Goal: Task Accomplishment & Management: Complete application form

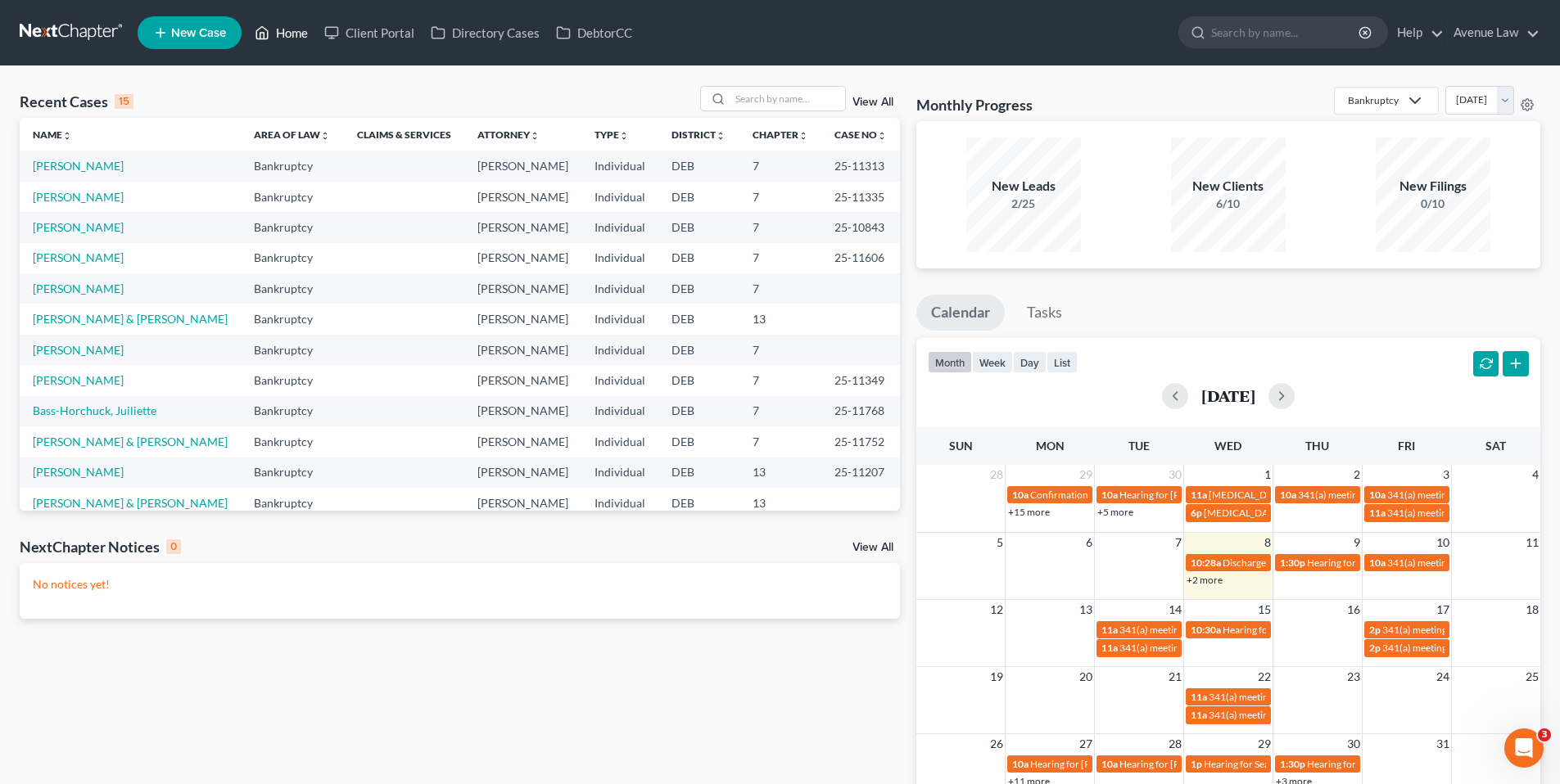
click at [284, 36] on link "Home" at bounding box center [282, 33] width 70 height 29
click at [69, 195] on link "Boynton, Torrey" at bounding box center [78, 196] width 90 height 14
select select "0"
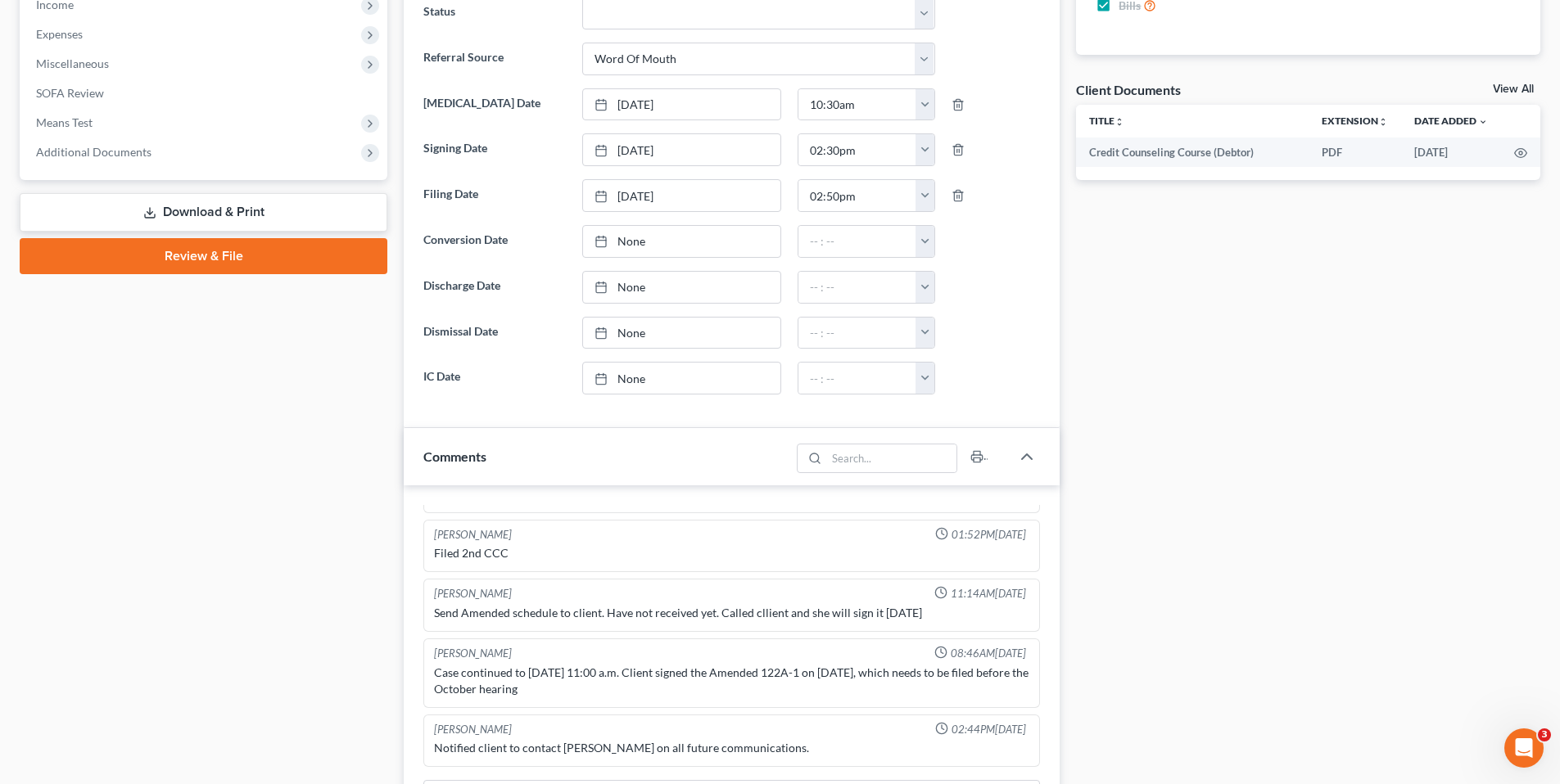
scroll to position [655, 0]
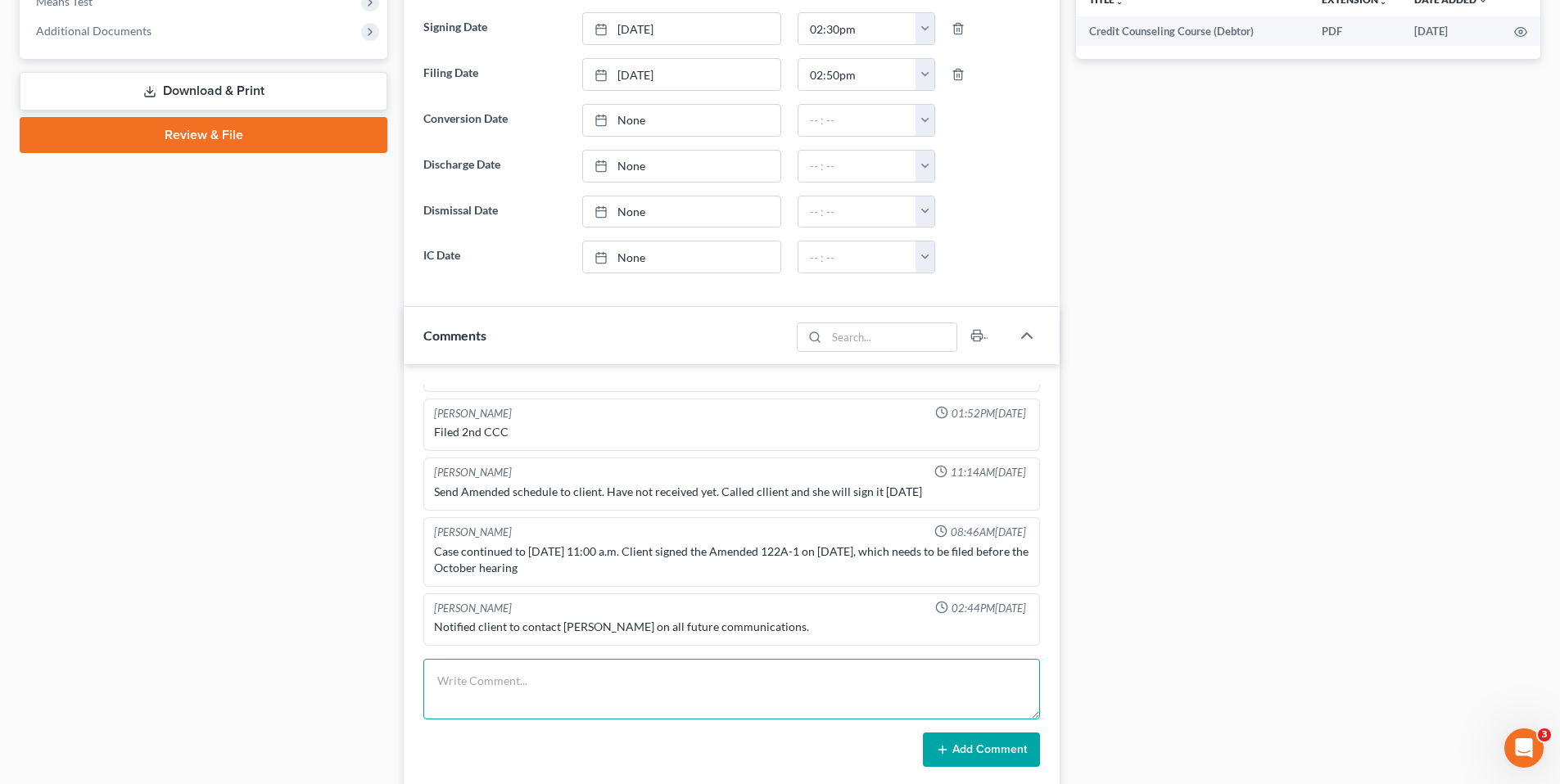
drag, startPoint x: 491, startPoint y: 682, endPoint x: 380, endPoint y: 675, distance: 111.2
click at [491, 682] on textarea at bounding box center [731, 689] width 616 height 60
type textarea "Per Pete, let the Order of Discharge filed stay. Louann giving no advice to the…"
drag, startPoint x: 1016, startPoint y: 752, endPoint x: 121, endPoint y: 500, distance: 929.8
click at [1016, 751] on button "Add Comment" at bounding box center [981, 749] width 117 height 34
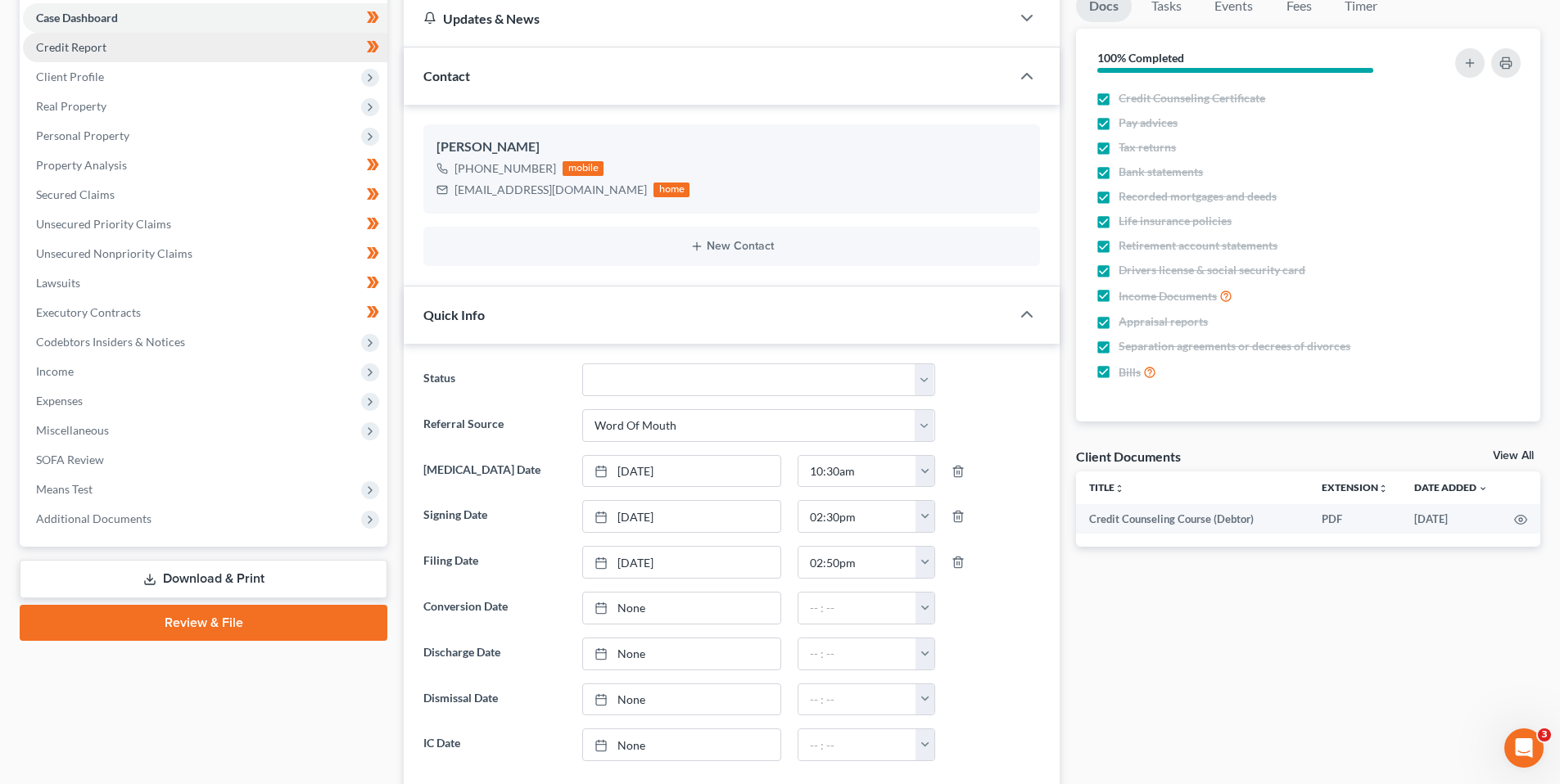
scroll to position [0, 0]
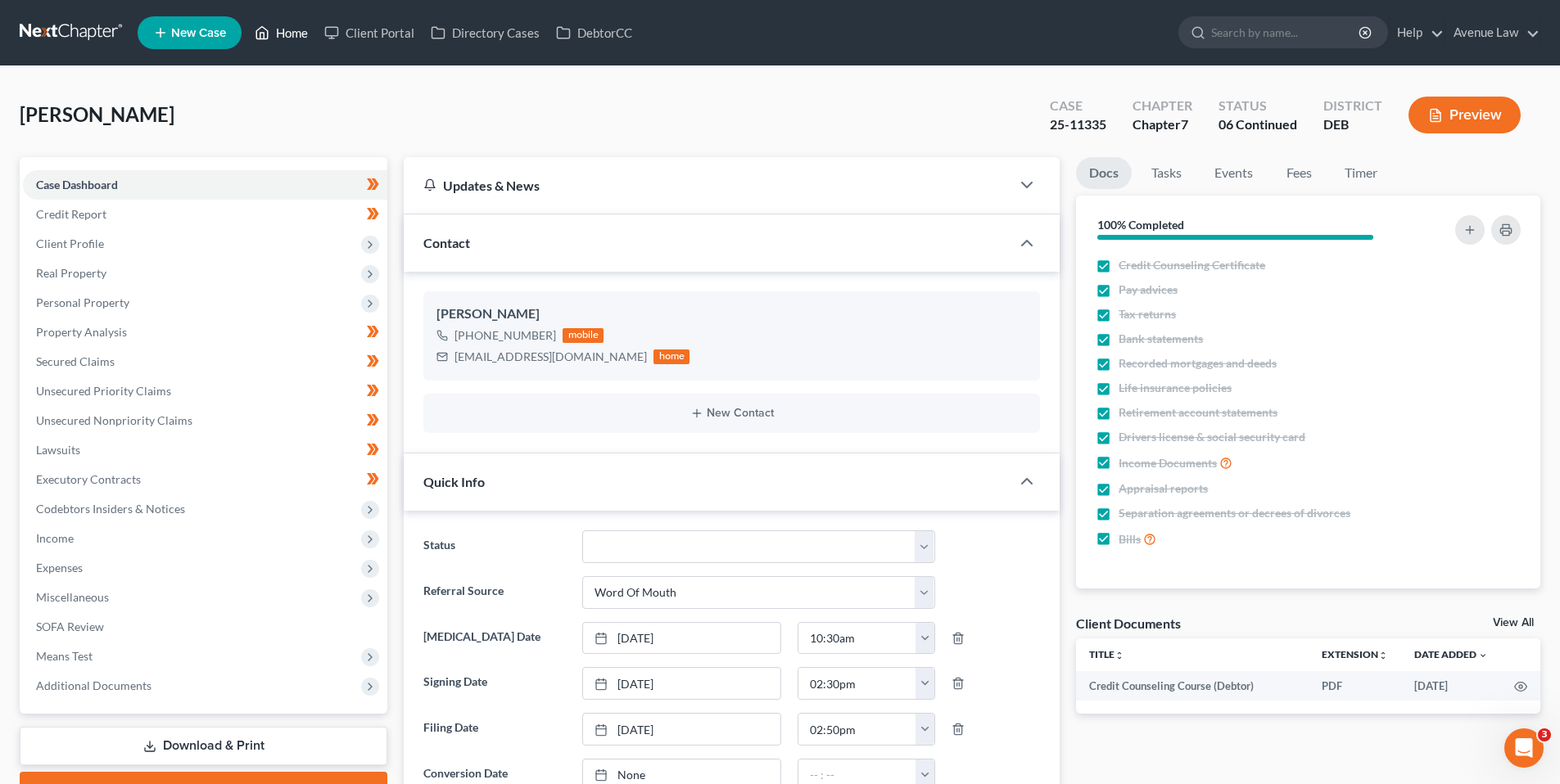
drag, startPoint x: 297, startPoint y: 30, endPoint x: 8, endPoint y: 131, distance: 306.1
click at [297, 30] on link "Home" at bounding box center [282, 33] width 70 height 29
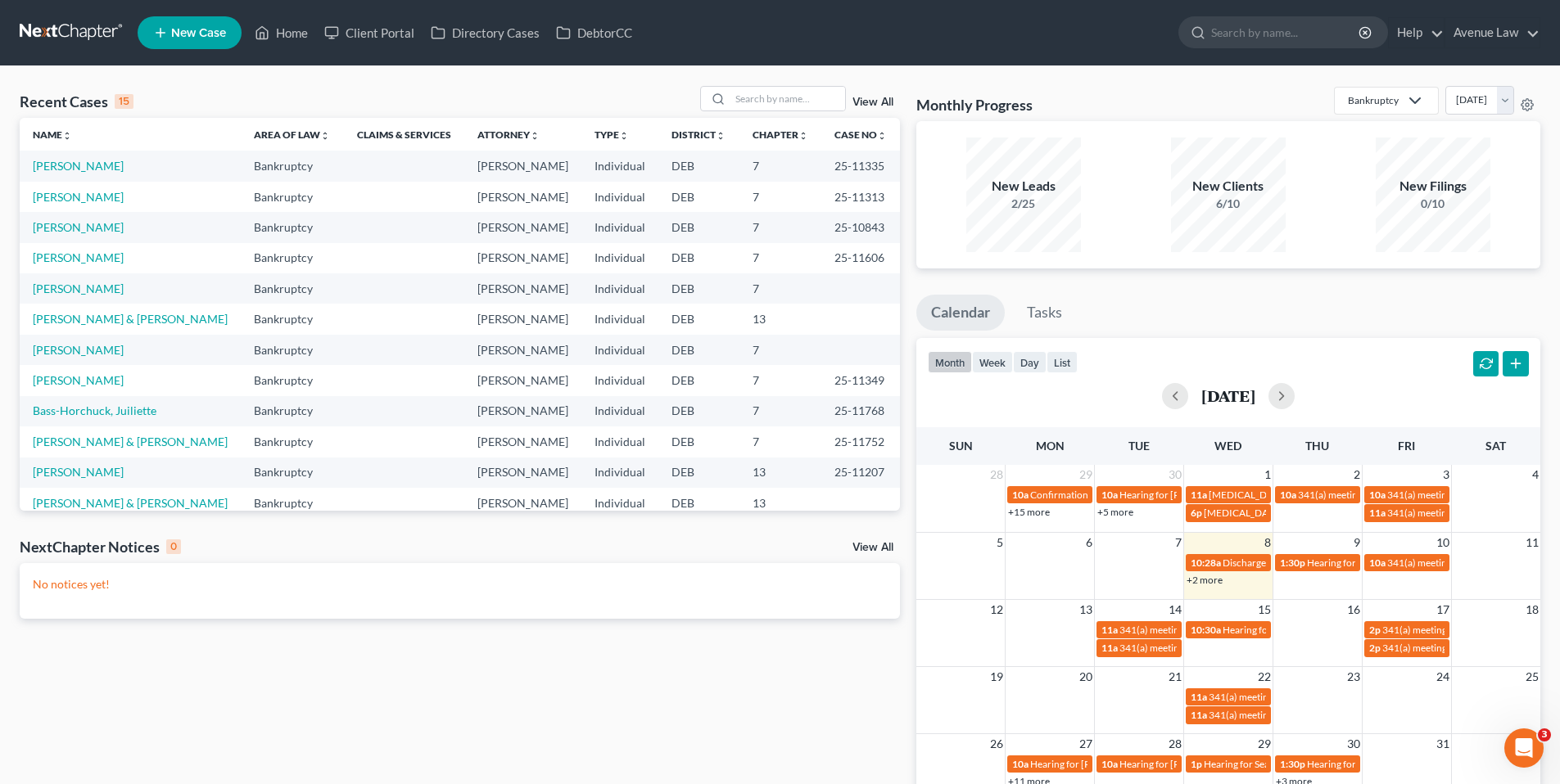
click at [1375, 147] on div "New Filings 0/10" at bounding box center [1433, 195] width 115 height 115
click at [72, 165] on link "Boynton, Torrey" at bounding box center [78, 165] width 90 height 14
select select "0"
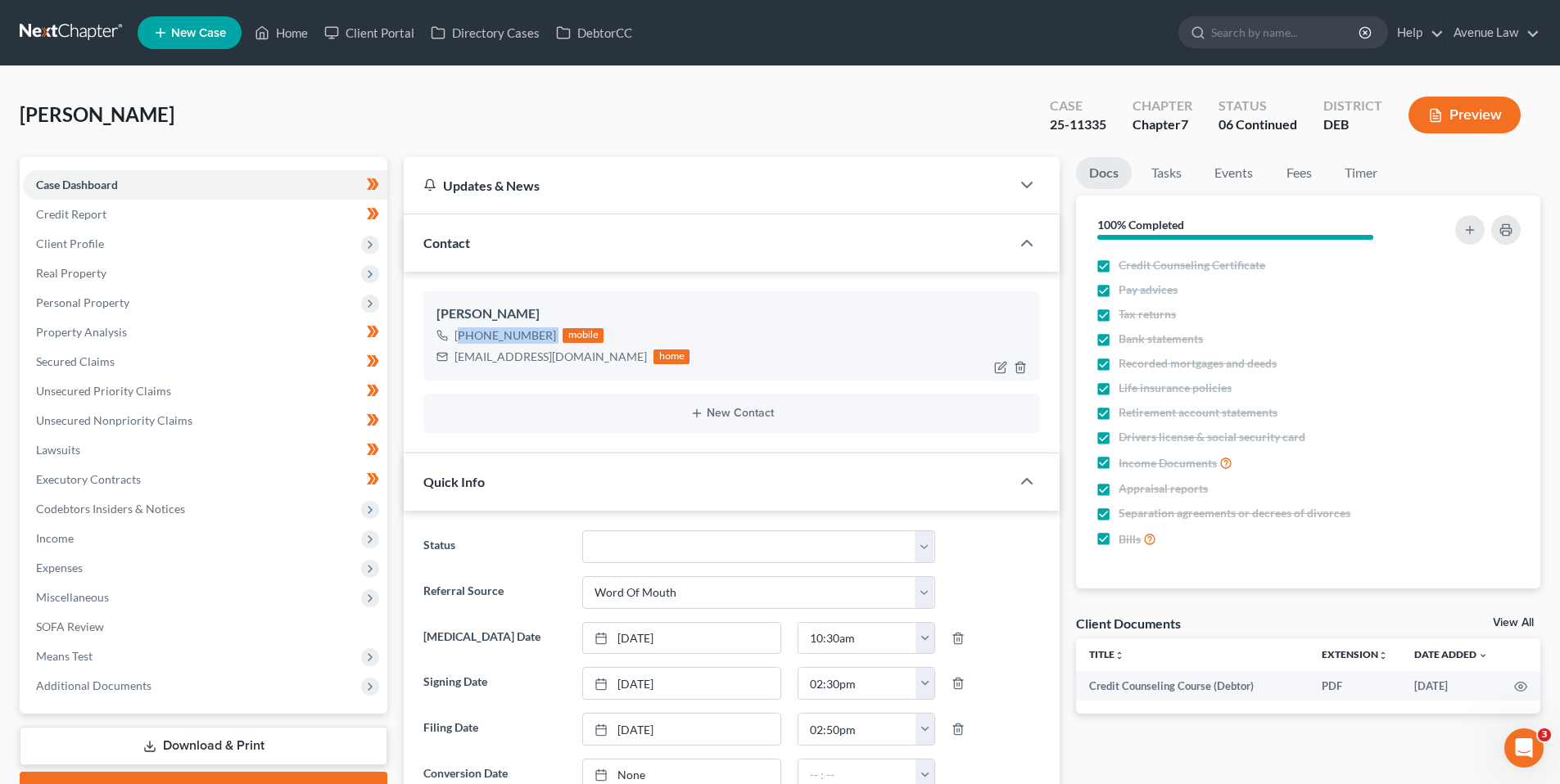
drag, startPoint x: 553, startPoint y: 331, endPoint x: 463, endPoint y: 342, distance: 90.7
click at [463, 342] on div "+1 (336) 257-8867 mobile" at bounding box center [563, 335] width 253 height 21
copy div "1 (336) 257-8867"
drag, startPoint x: 287, startPoint y: 28, endPoint x: 724, endPoint y: 61, distance: 438.2
click at [287, 28] on link "Home" at bounding box center [282, 33] width 70 height 29
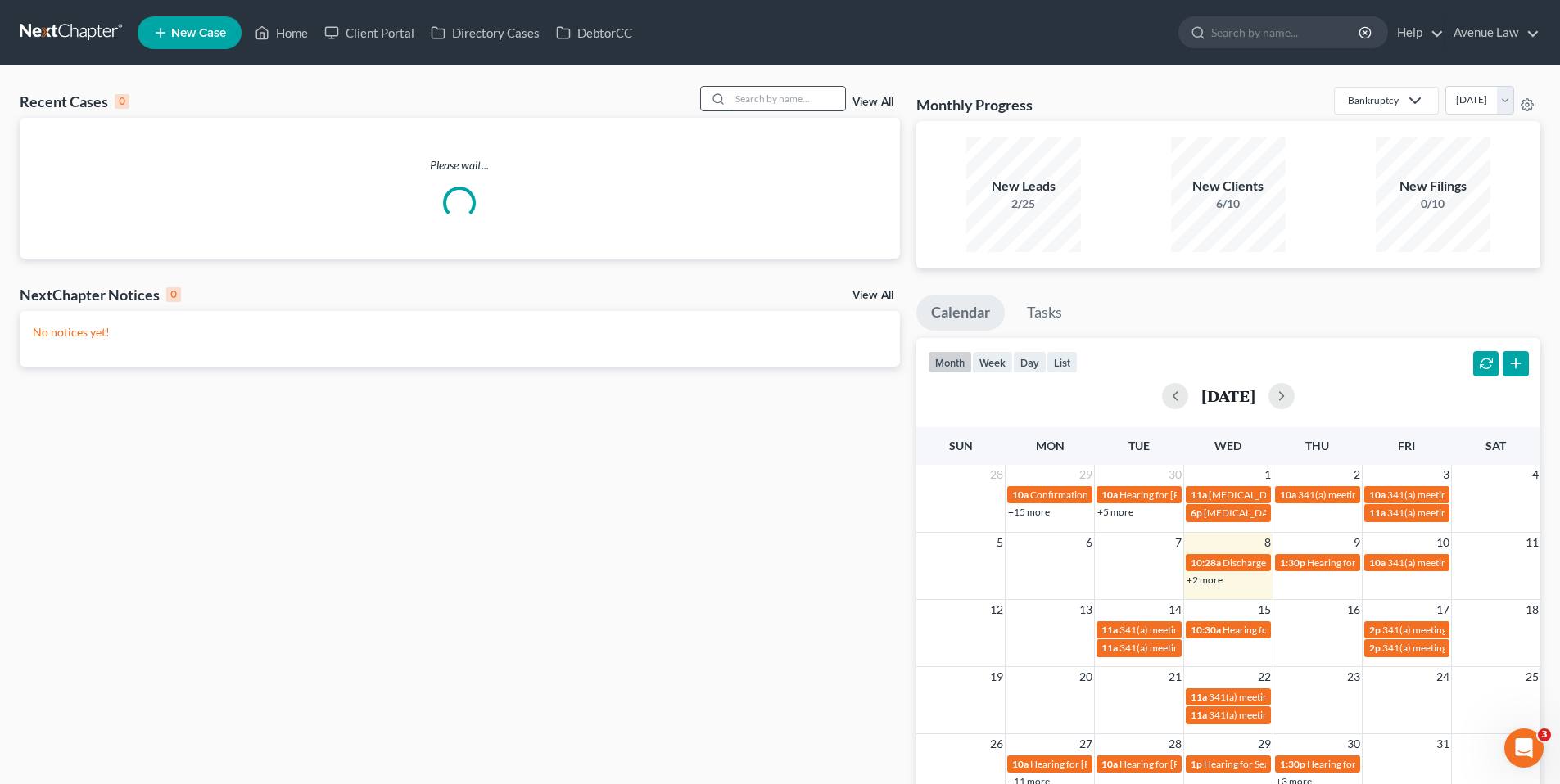
click at [805, 101] on input "search" at bounding box center [787, 98] width 115 height 23
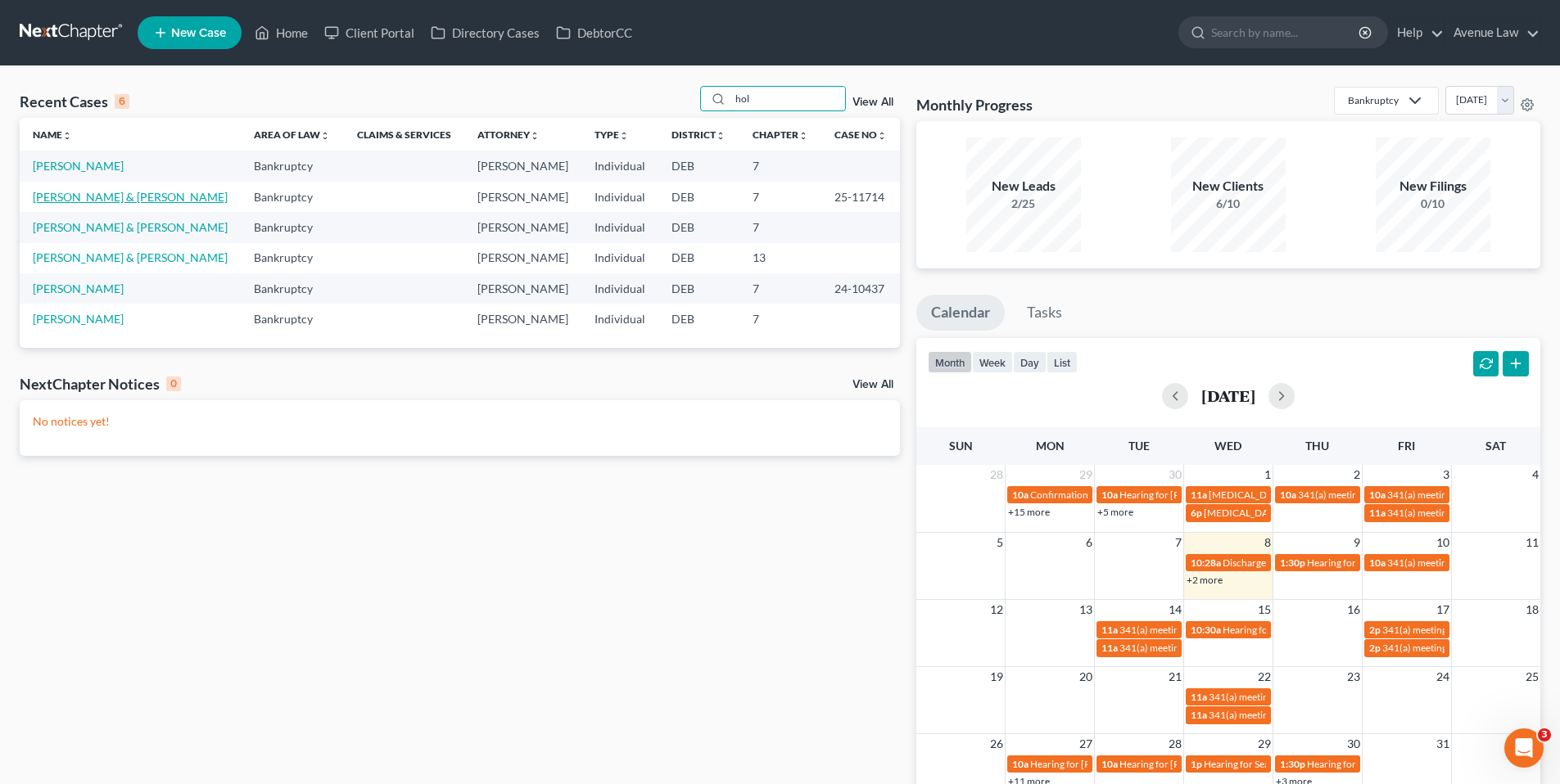
type input "hol"
click at [84, 194] on link "Holley, Margaret & Sherwood" at bounding box center [130, 196] width 194 height 14
select select "0"
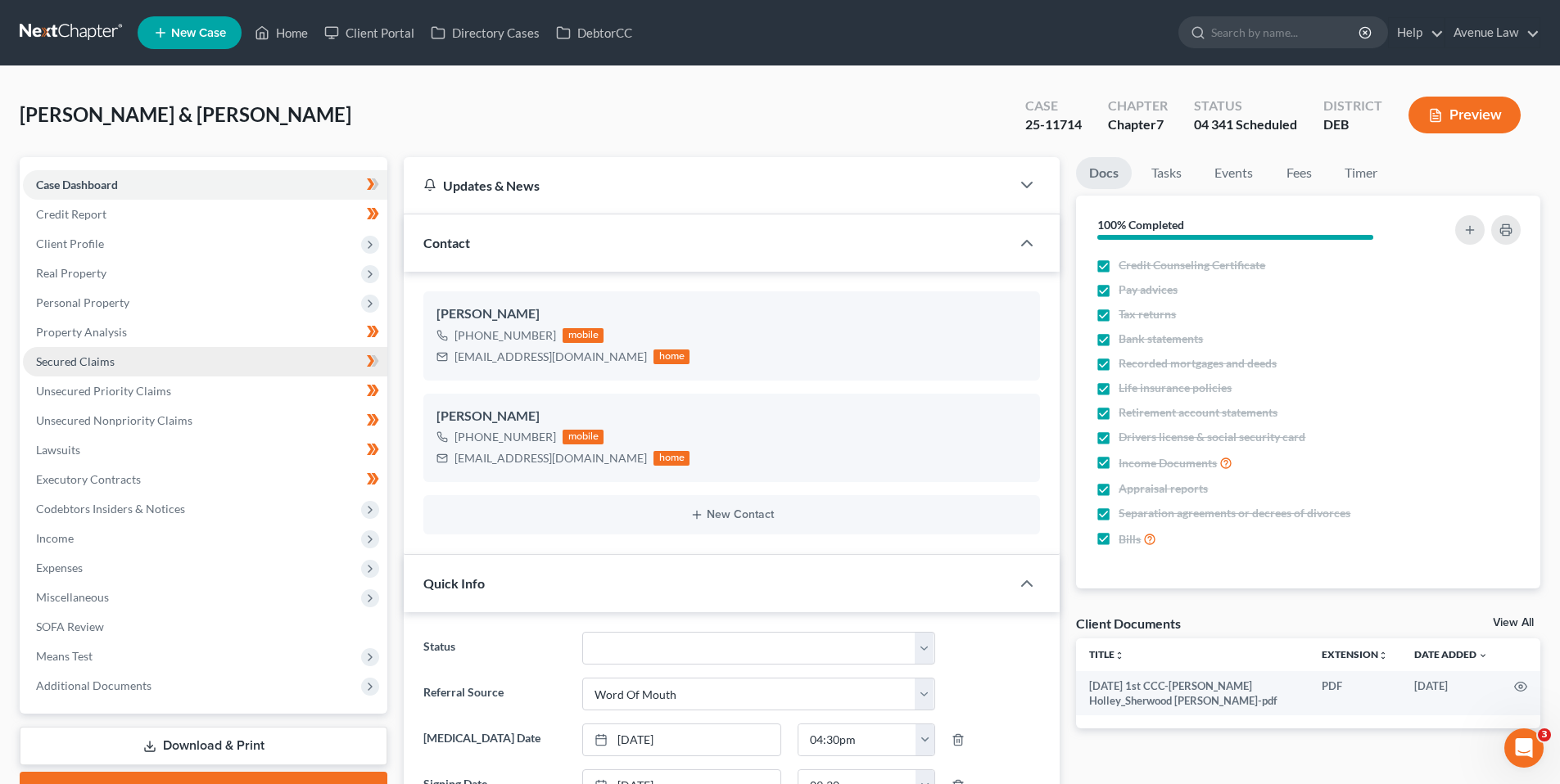
click at [84, 358] on span "Secured Claims" at bounding box center [75, 361] width 79 height 14
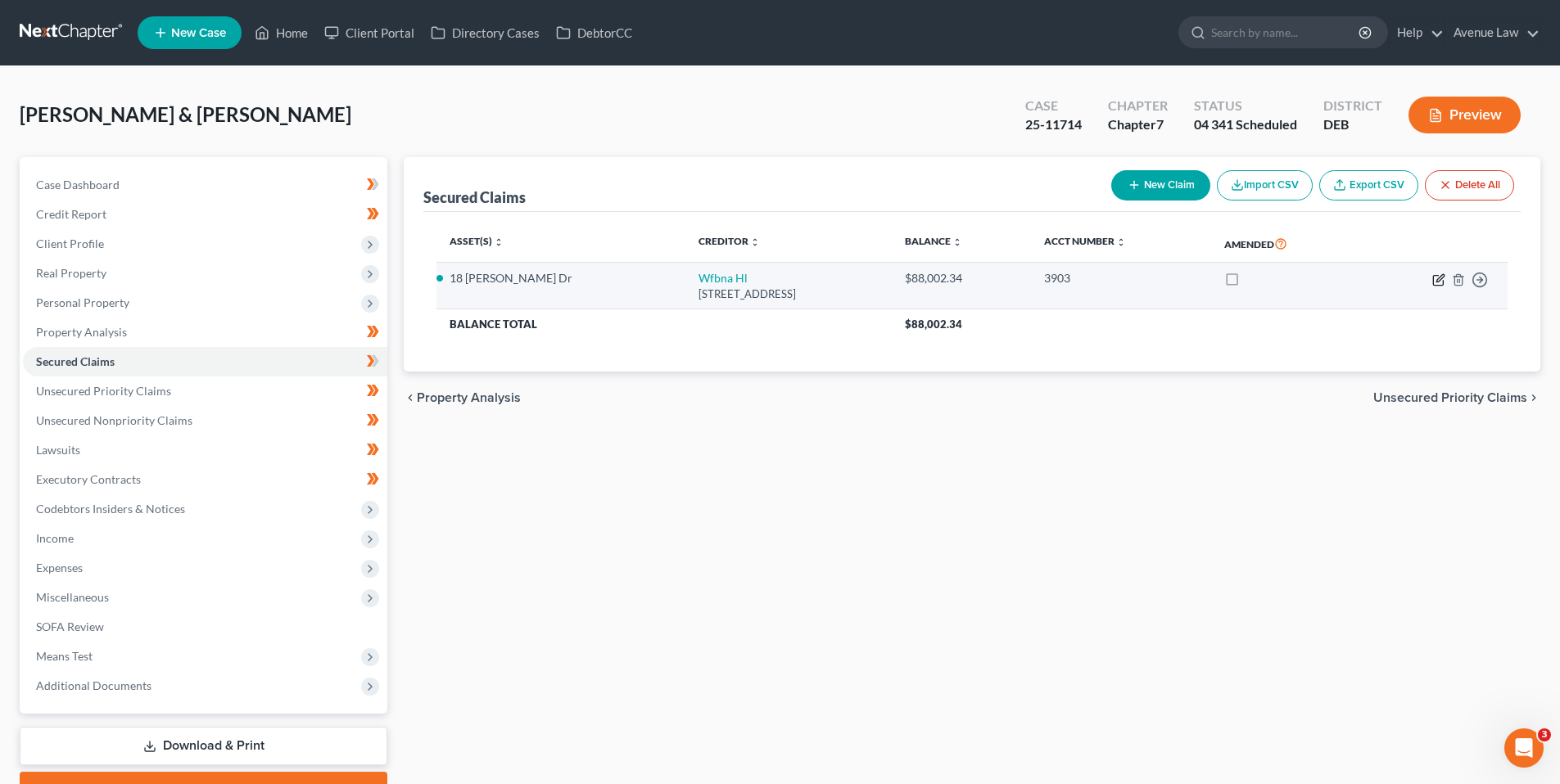
click at [1439, 277] on icon "button" at bounding box center [1438, 279] width 13 height 13
select select "9"
select select "4"
select select "2"
select select "0"
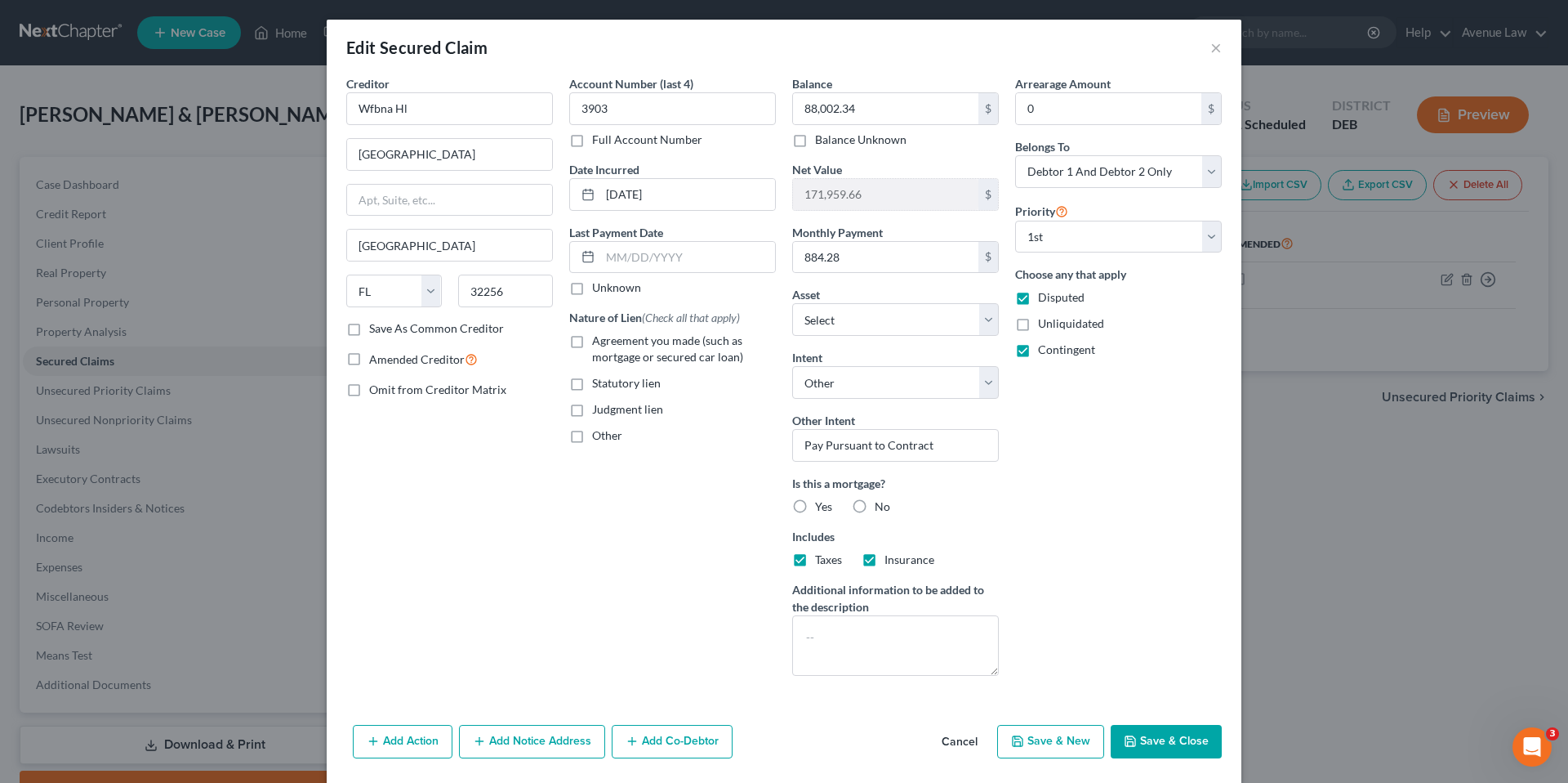
drag, startPoint x: 571, startPoint y: 338, endPoint x: 805, endPoint y: 315, distance: 235.1
click at [592, 338] on label "Agreement you made (such as mortgage or secured car loan)" at bounding box center [685, 349] width 184 height 33
click at [598, 338] on input "Agreement you made (such as mortgage or secured car loan)" at bounding box center [603, 338] width 11 height 11
checkbox input "true"
click at [1210, 48] on button "×" at bounding box center [1216, 48] width 12 height 19
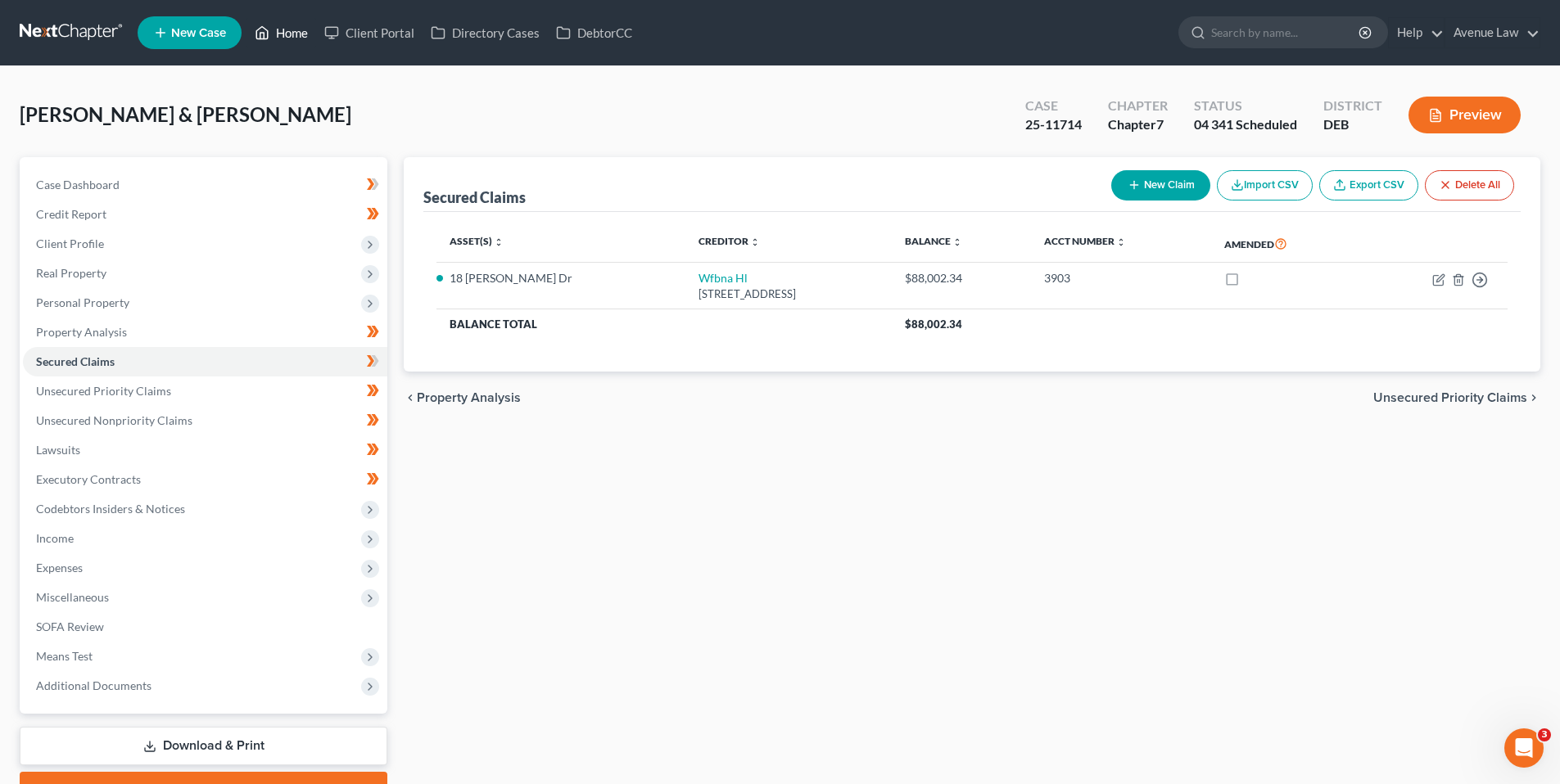
click at [300, 28] on link "Home" at bounding box center [282, 33] width 70 height 29
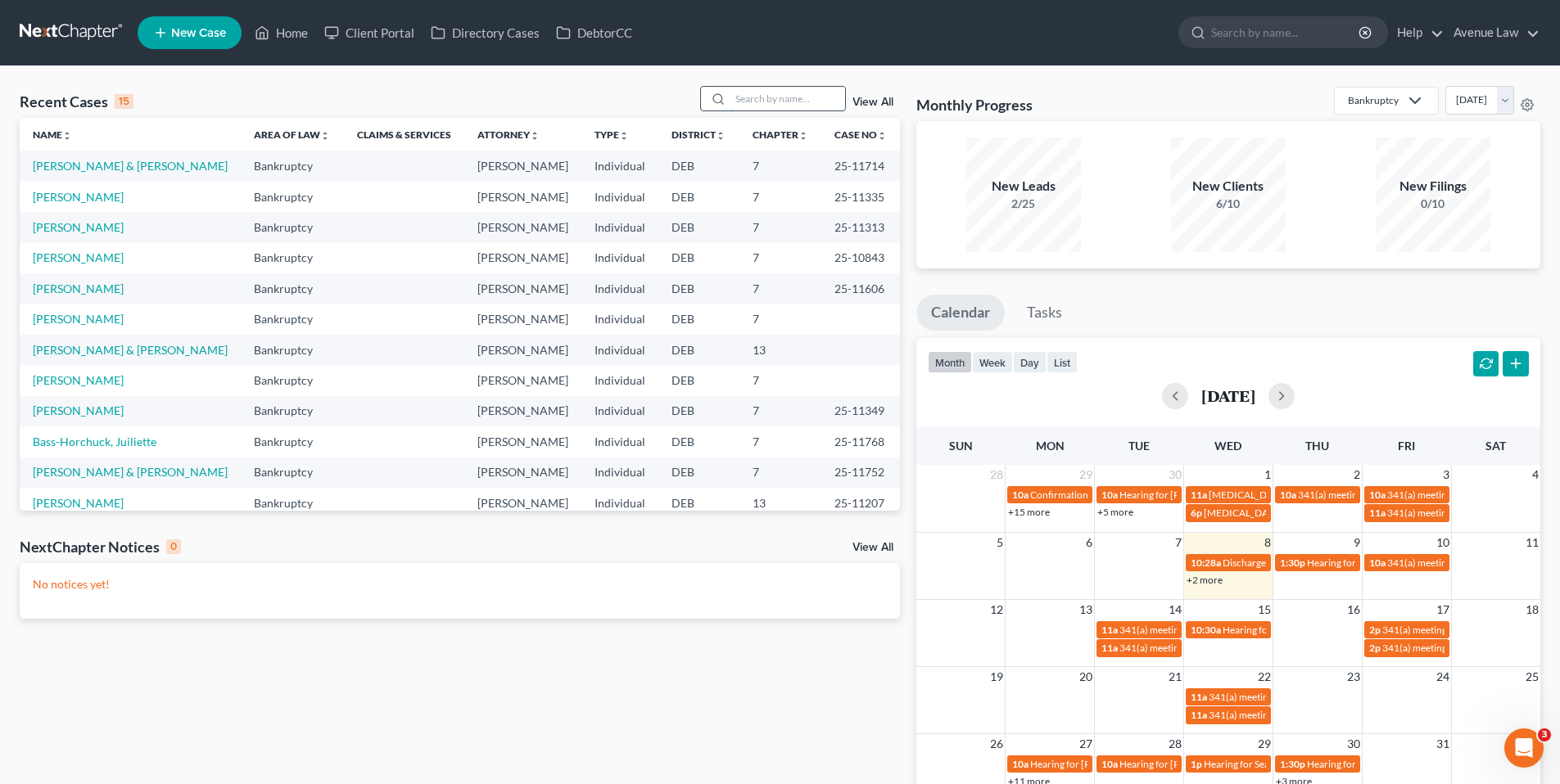
click at [755, 98] on input "search" at bounding box center [787, 98] width 115 height 23
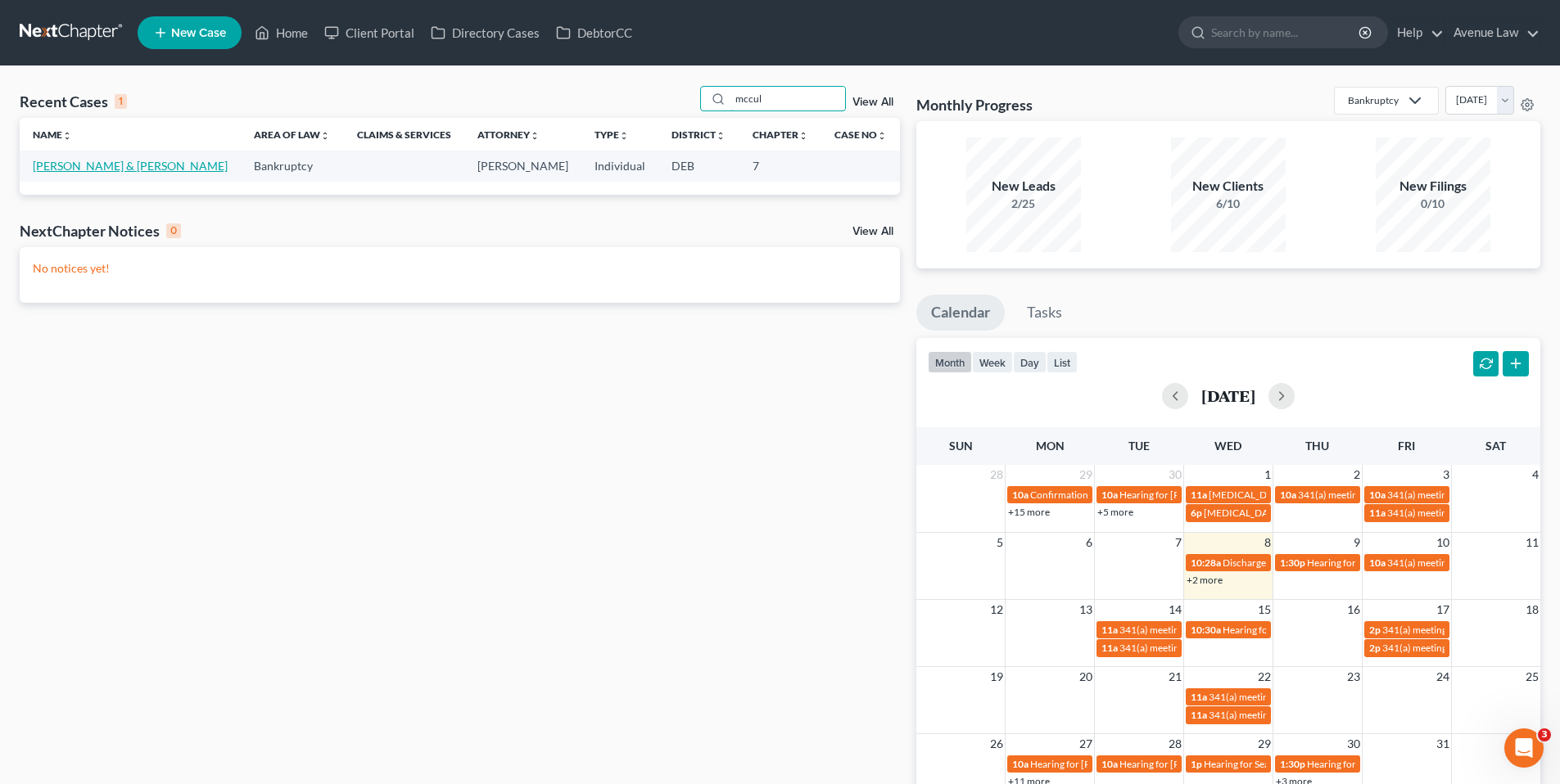
type input "mccul"
click at [105, 162] on link "McCulley, William & Sonji" at bounding box center [130, 165] width 194 height 14
select select "0"
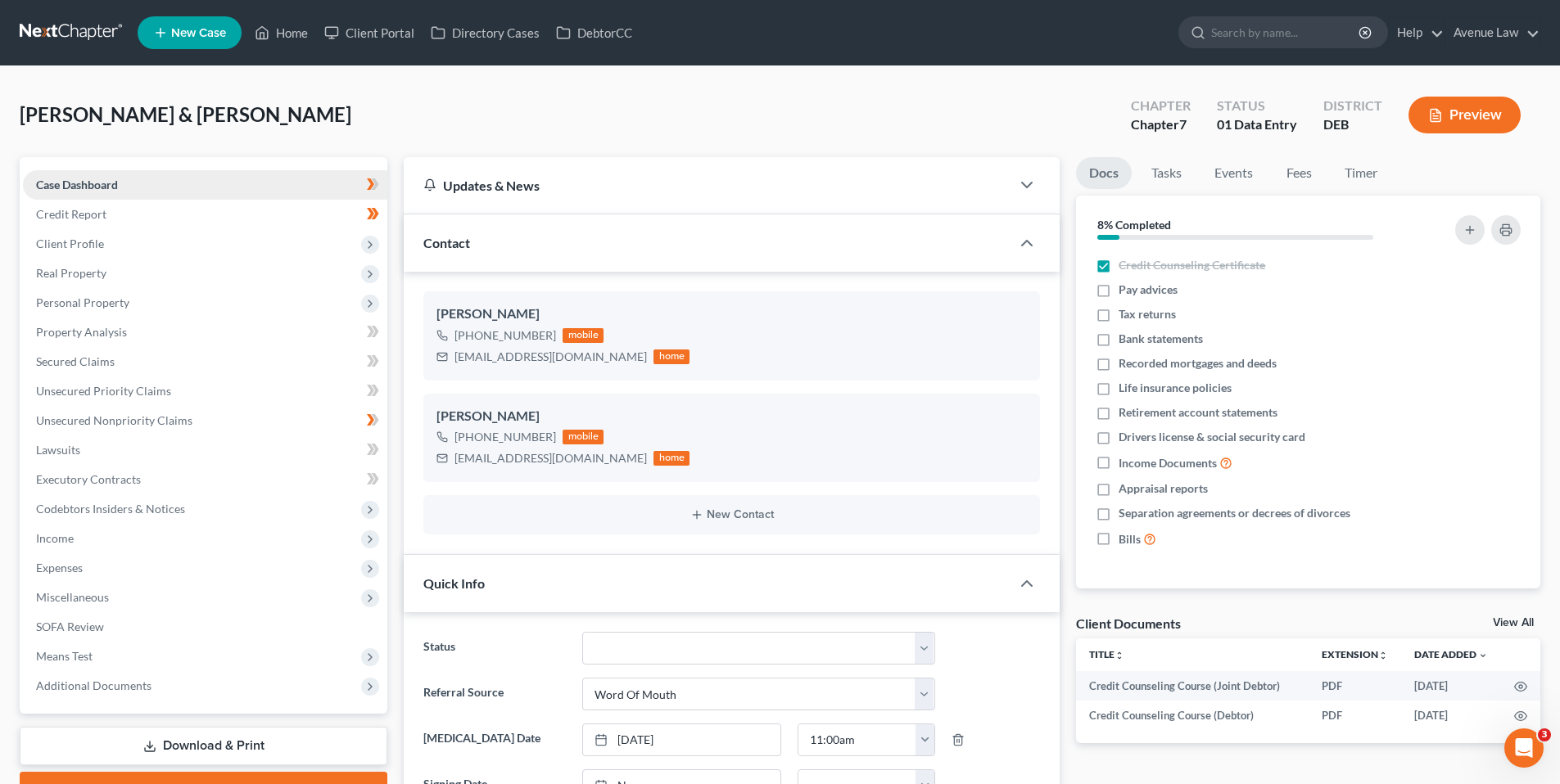
click at [77, 187] on span "Case Dashboard" at bounding box center [77, 185] width 82 height 14
drag, startPoint x: 87, startPoint y: 658, endPoint x: 96, endPoint y: 675, distance: 19.2
click at [87, 658] on span "Means Test" at bounding box center [64, 656] width 56 height 14
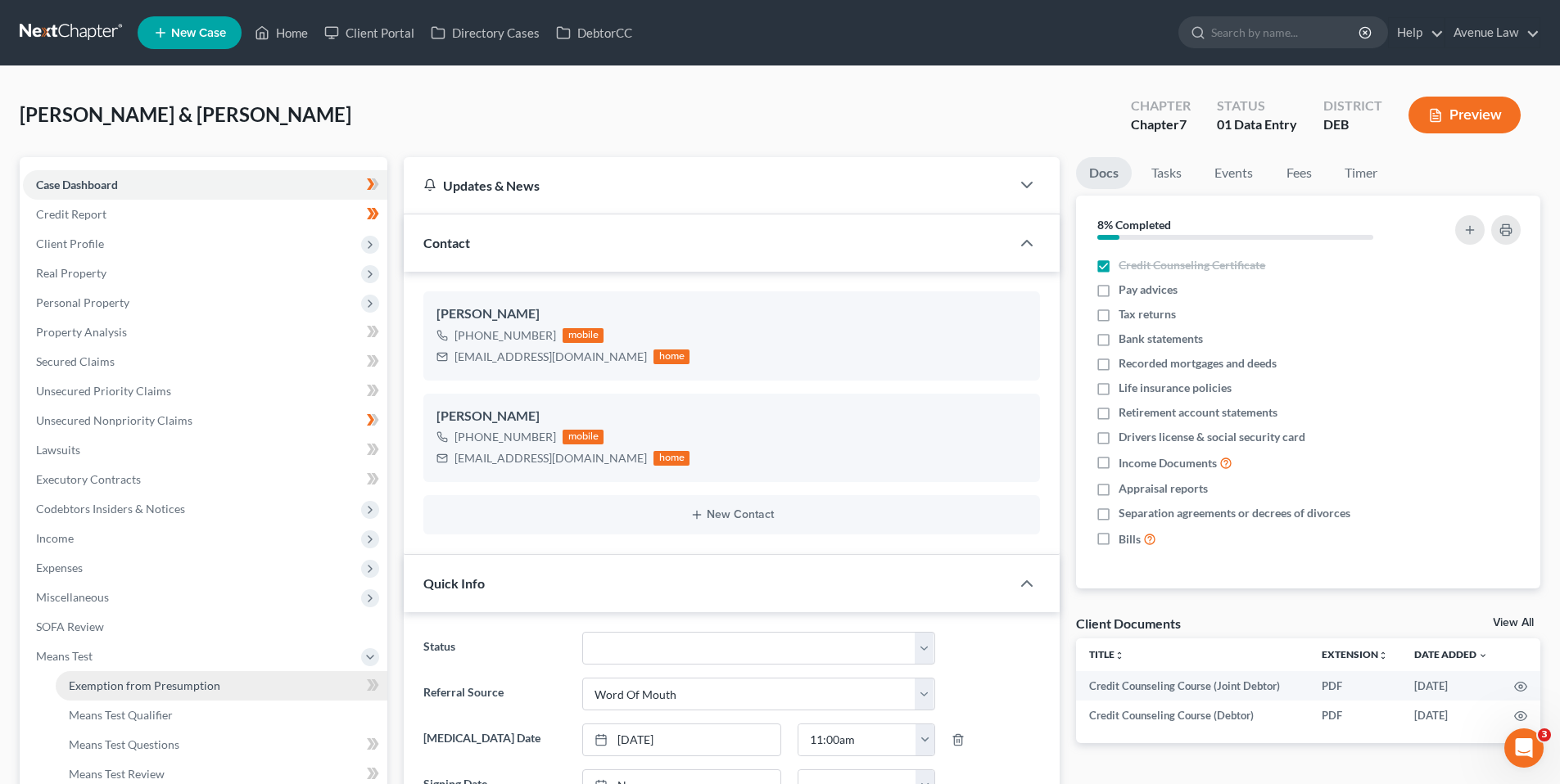
click at [98, 679] on span "Exemption from Presumption" at bounding box center [145, 685] width 152 height 14
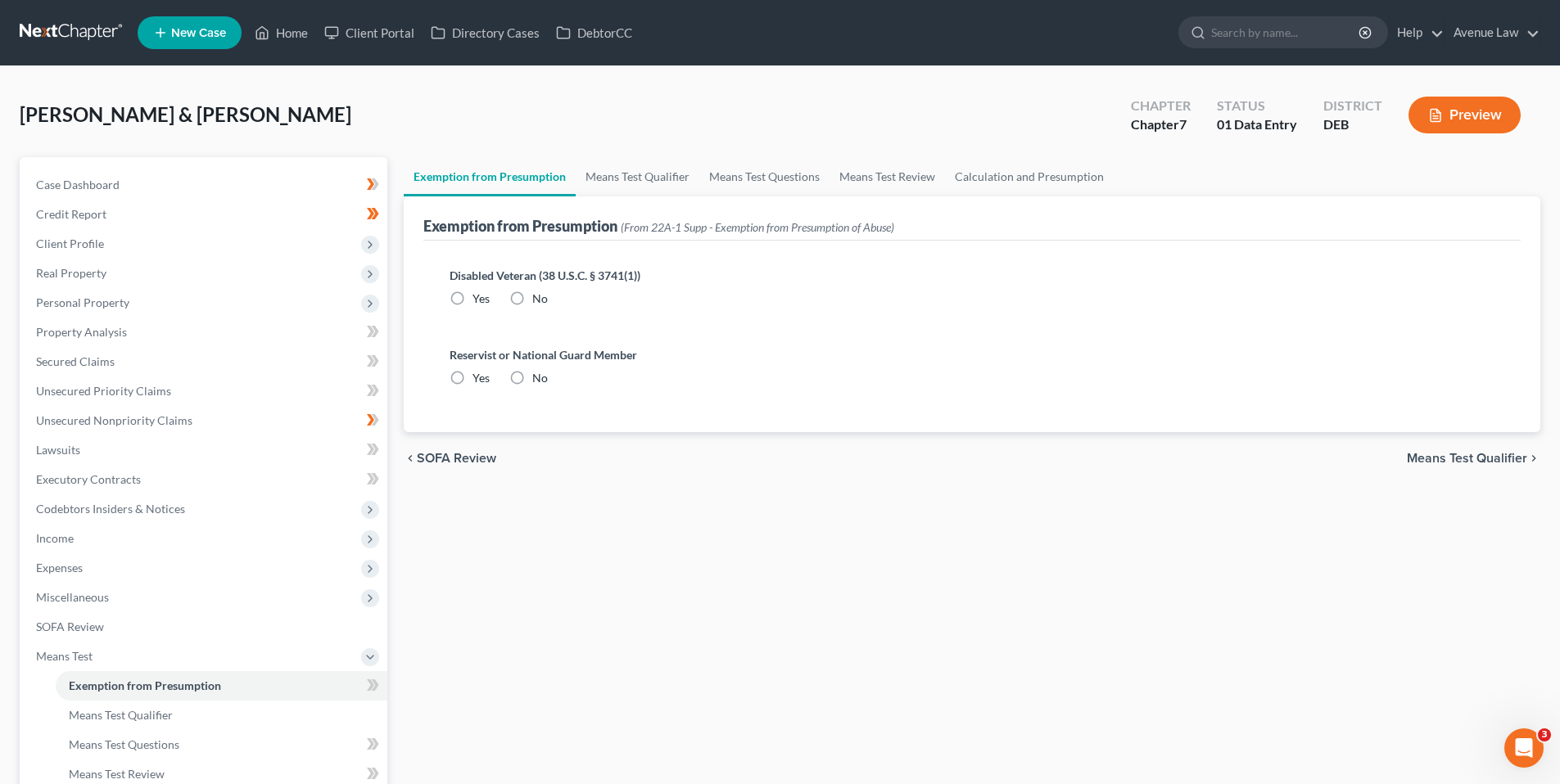
click at [472, 294] on label "Yes" at bounding box center [481, 298] width 17 height 17
click at [479, 294] on input "Yes" at bounding box center [484, 295] width 11 height 11
radio input "true"
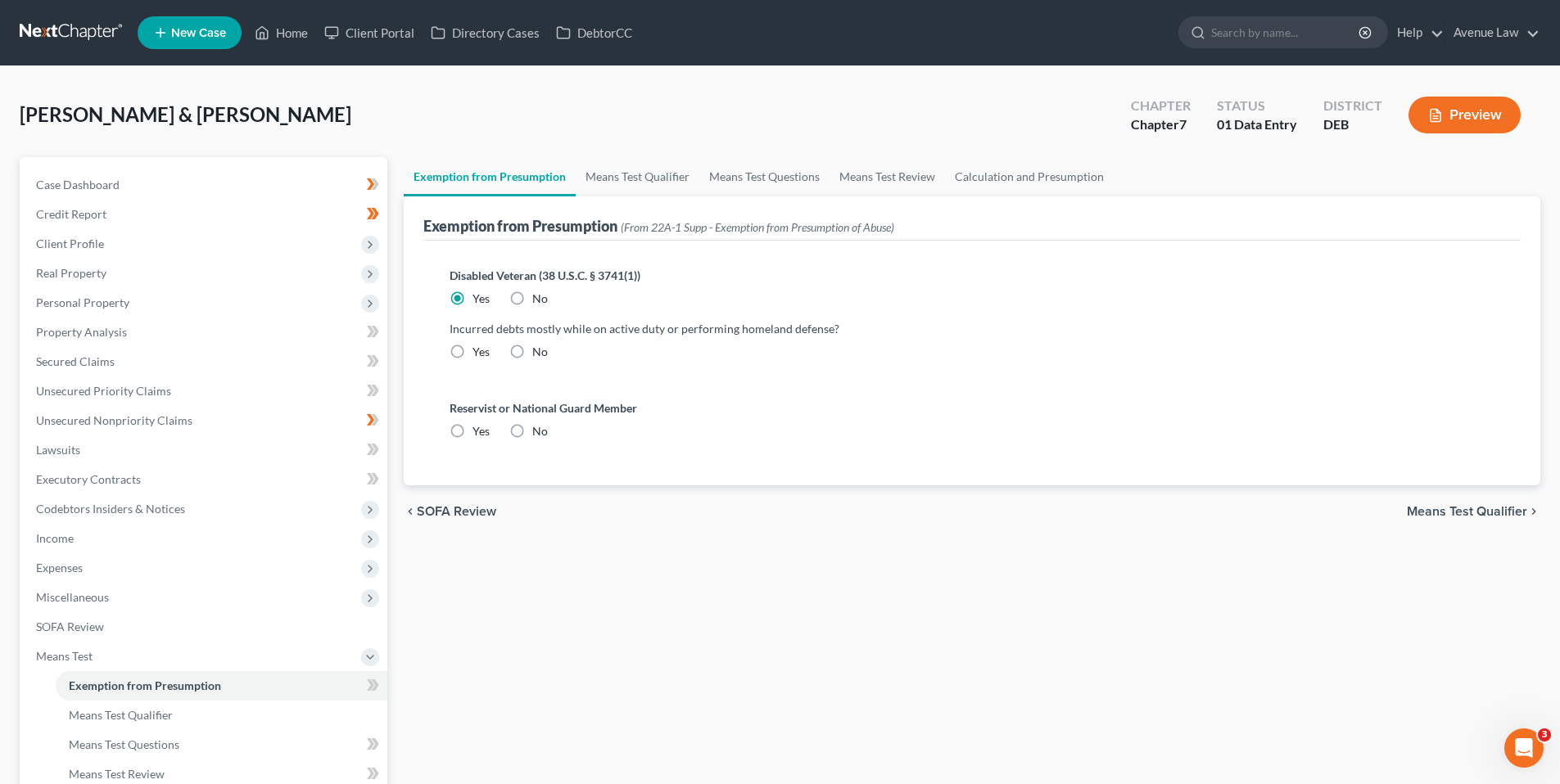
click at [472, 347] on label "Yes" at bounding box center [481, 352] width 17 height 17
click at [479, 347] on input "Yes" at bounding box center [484, 349] width 11 height 11
radio input "true"
click at [532, 431] on label "No" at bounding box center [539, 430] width 16 height 17
click at [538, 431] on input "No" at bounding box center [543, 427] width 11 height 11
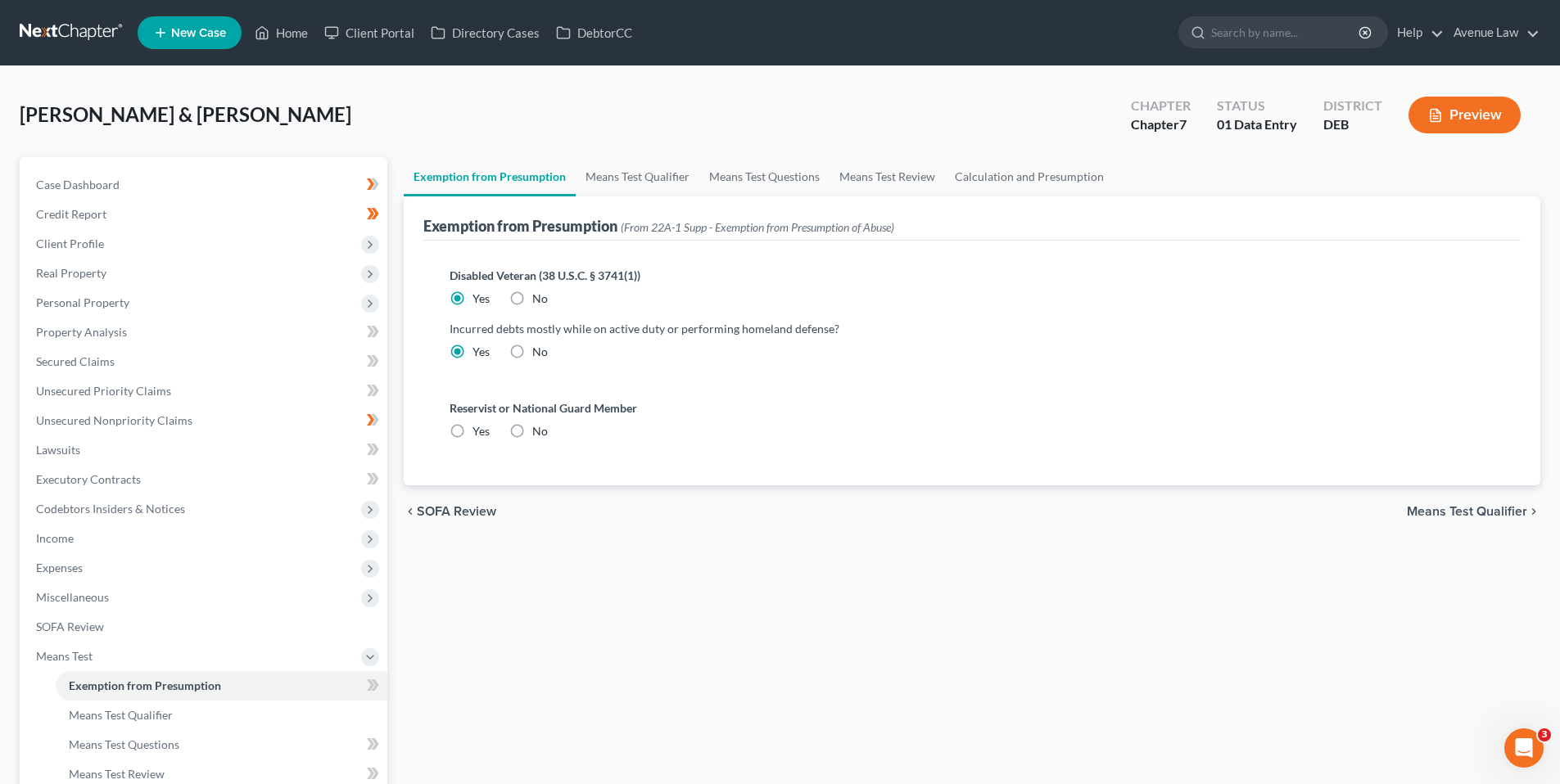
radio input "true"
click at [472, 350] on label "Yes" at bounding box center [481, 352] width 17 height 17
click at [479, 350] on input "Yes" at bounding box center [484, 349] width 11 height 11
click at [472, 350] on label "Yes" at bounding box center [481, 352] width 17 height 17
click at [479, 350] on input "Yes" at bounding box center [484, 349] width 11 height 11
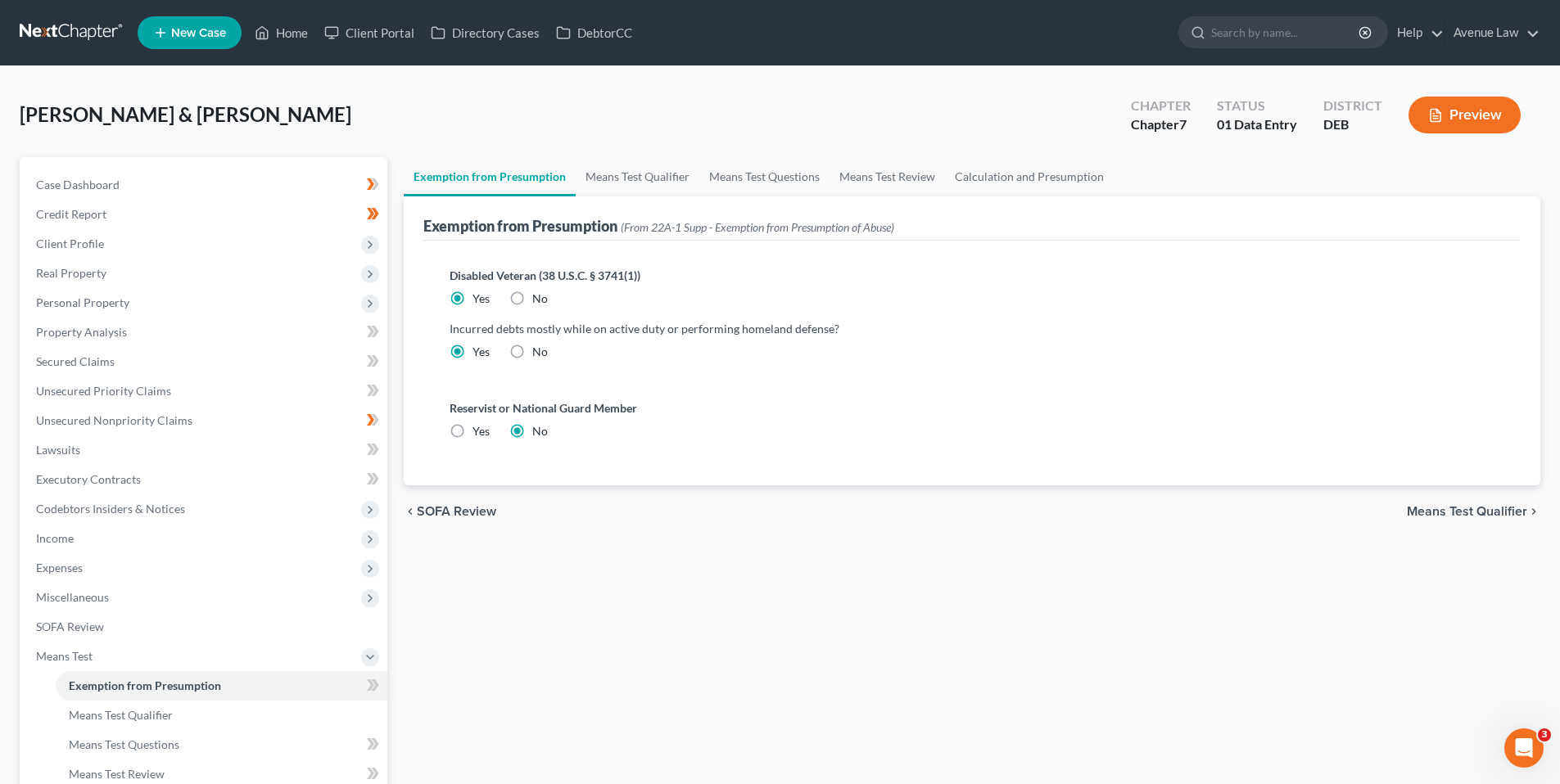
click at [532, 352] on label "No" at bounding box center [539, 352] width 16 height 17
click at [538, 352] on input "No" at bounding box center [543, 349] width 11 height 11
radio input "true"
click at [371, 677] on icon at bounding box center [372, 685] width 13 height 20
click at [70, 649] on span "Means Test" at bounding box center [64, 656] width 56 height 14
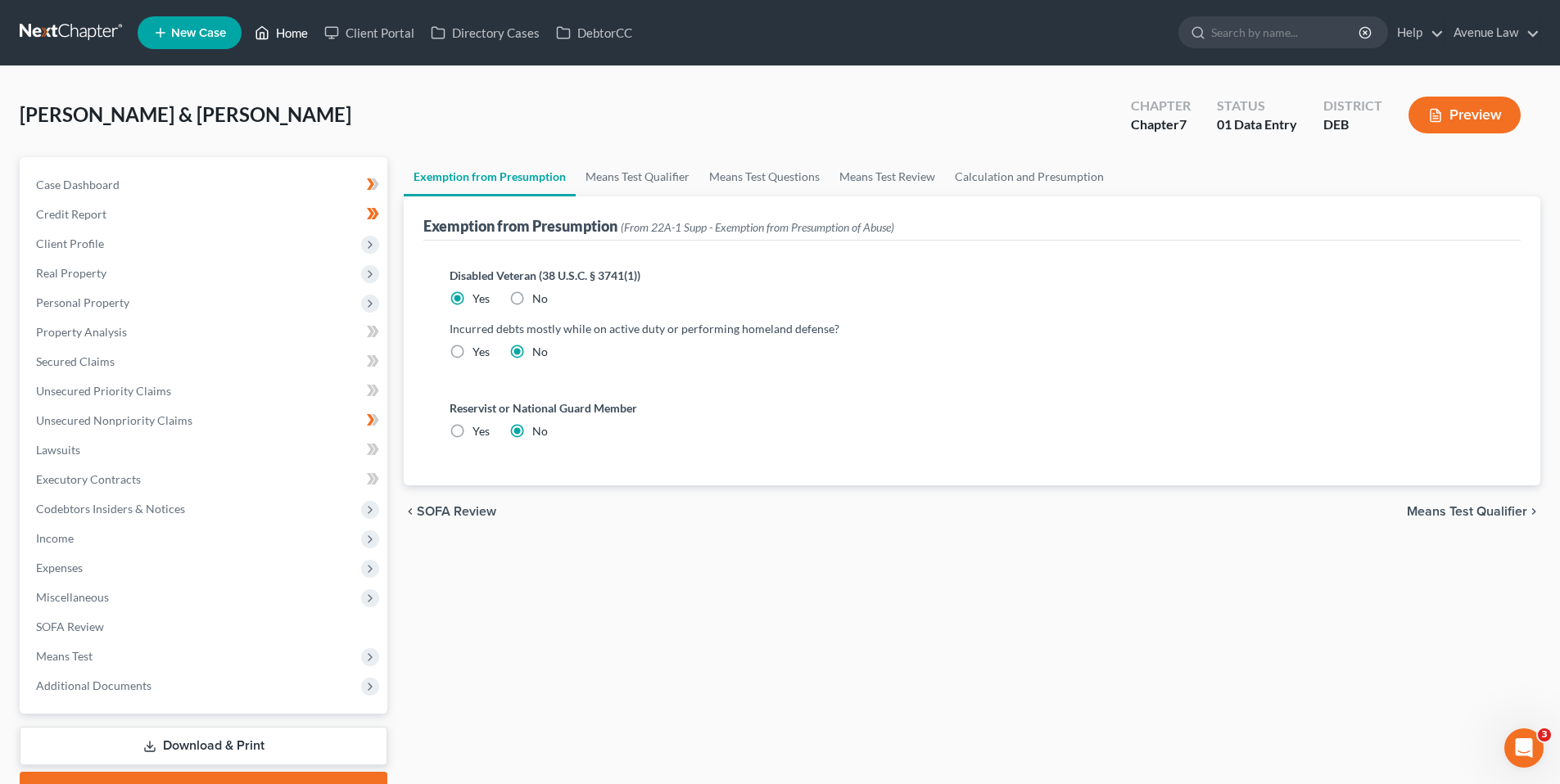
click at [287, 28] on link "Home" at bounding box center [282, 33] width 70 height 29
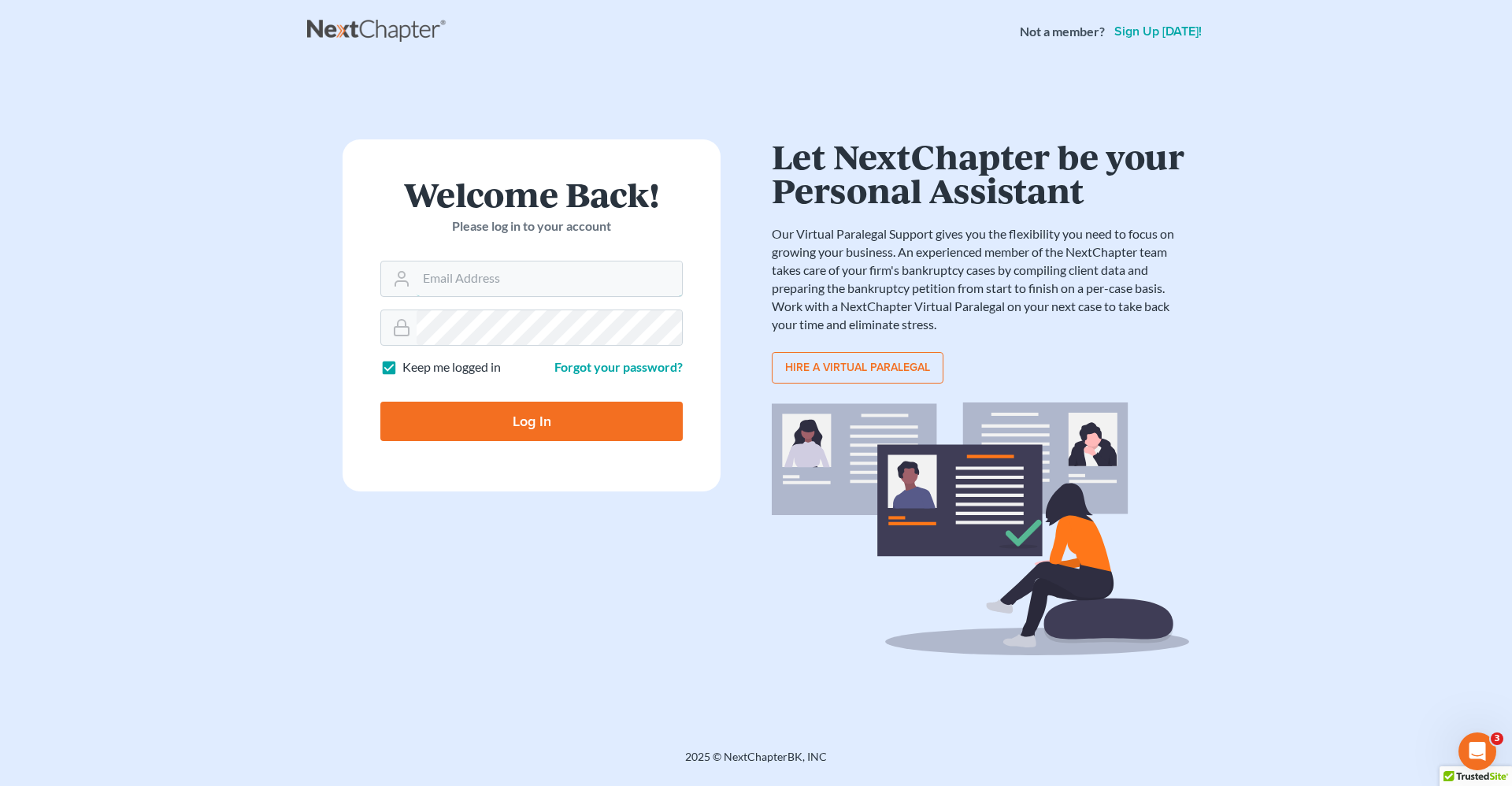
type input "robert.reidhaar@avenuelaw.com"
click at [556, 427] on input "Log In" at bounding box center [531, 422] width 302 height 39
type input "Thinking..."
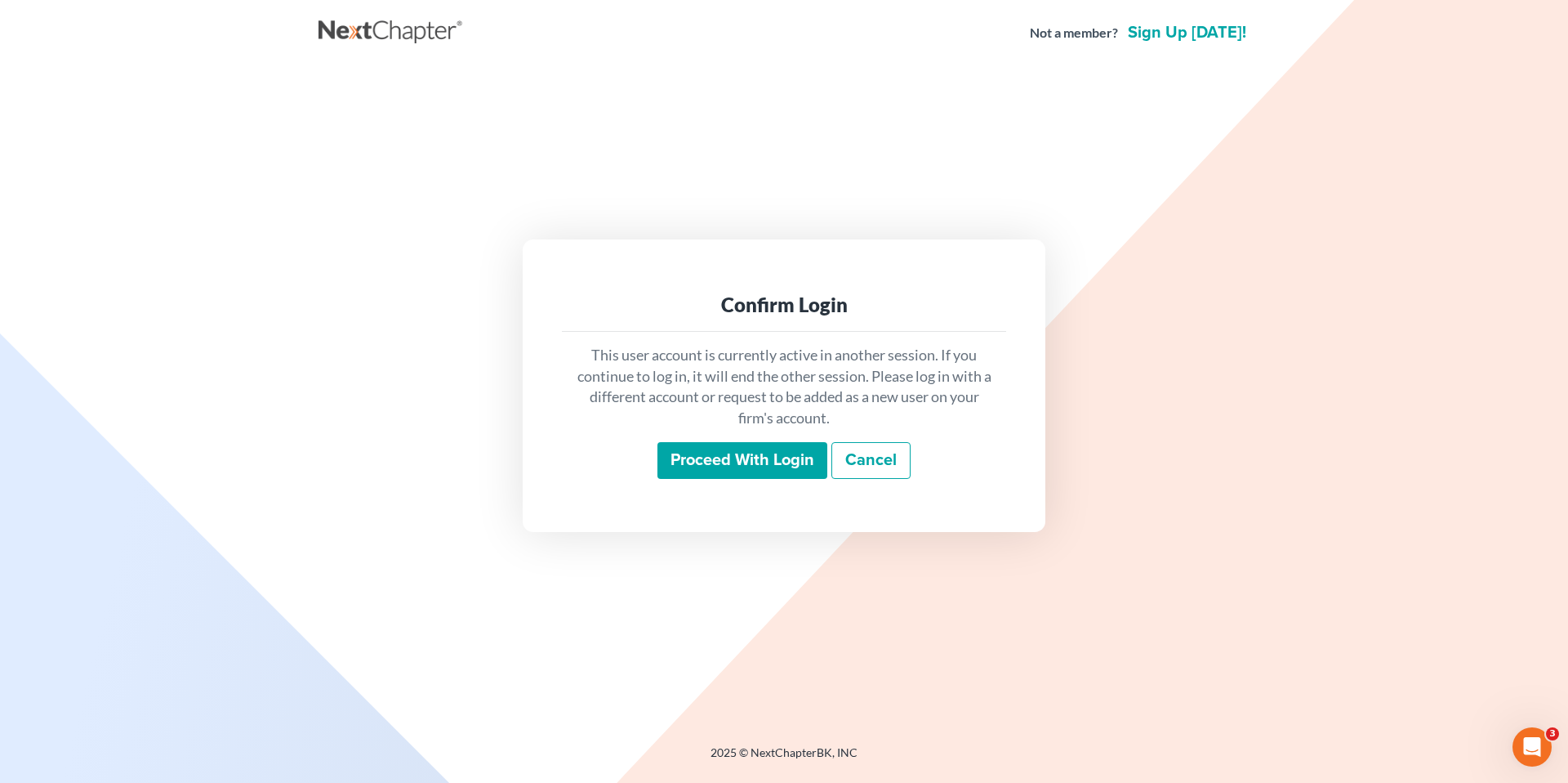
click at [799, 454] on input "Proceed with login" at bounding box center [742, 461] width 170 height 38
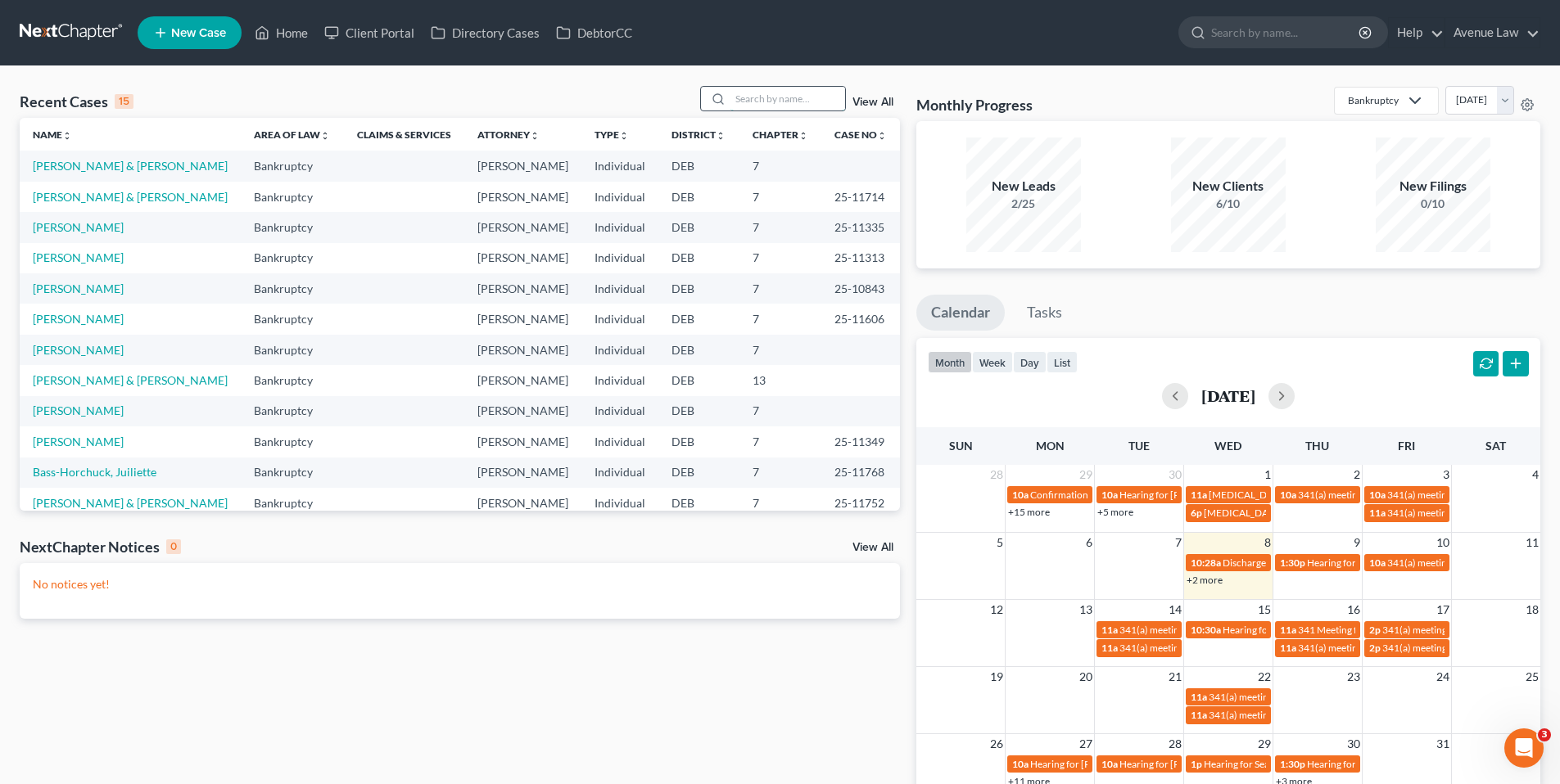
click at [769, 100] on input "search" at bounding box center [787, 98] width 115 height 23
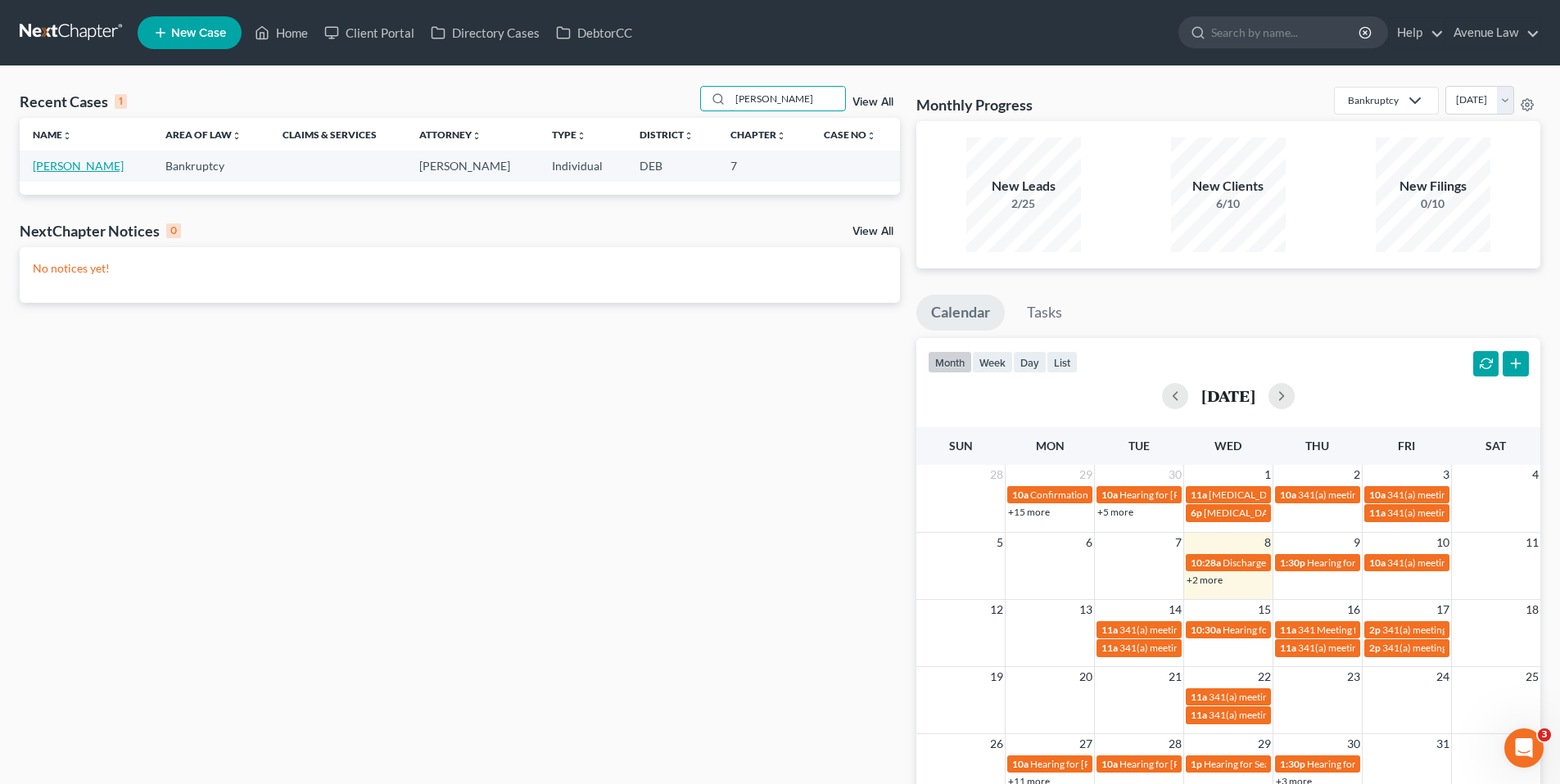
type input "greer"
click at [87, 163] on link "Greer, Jason" at bounding box center [78, 165] width 90 height 14
select select "0"
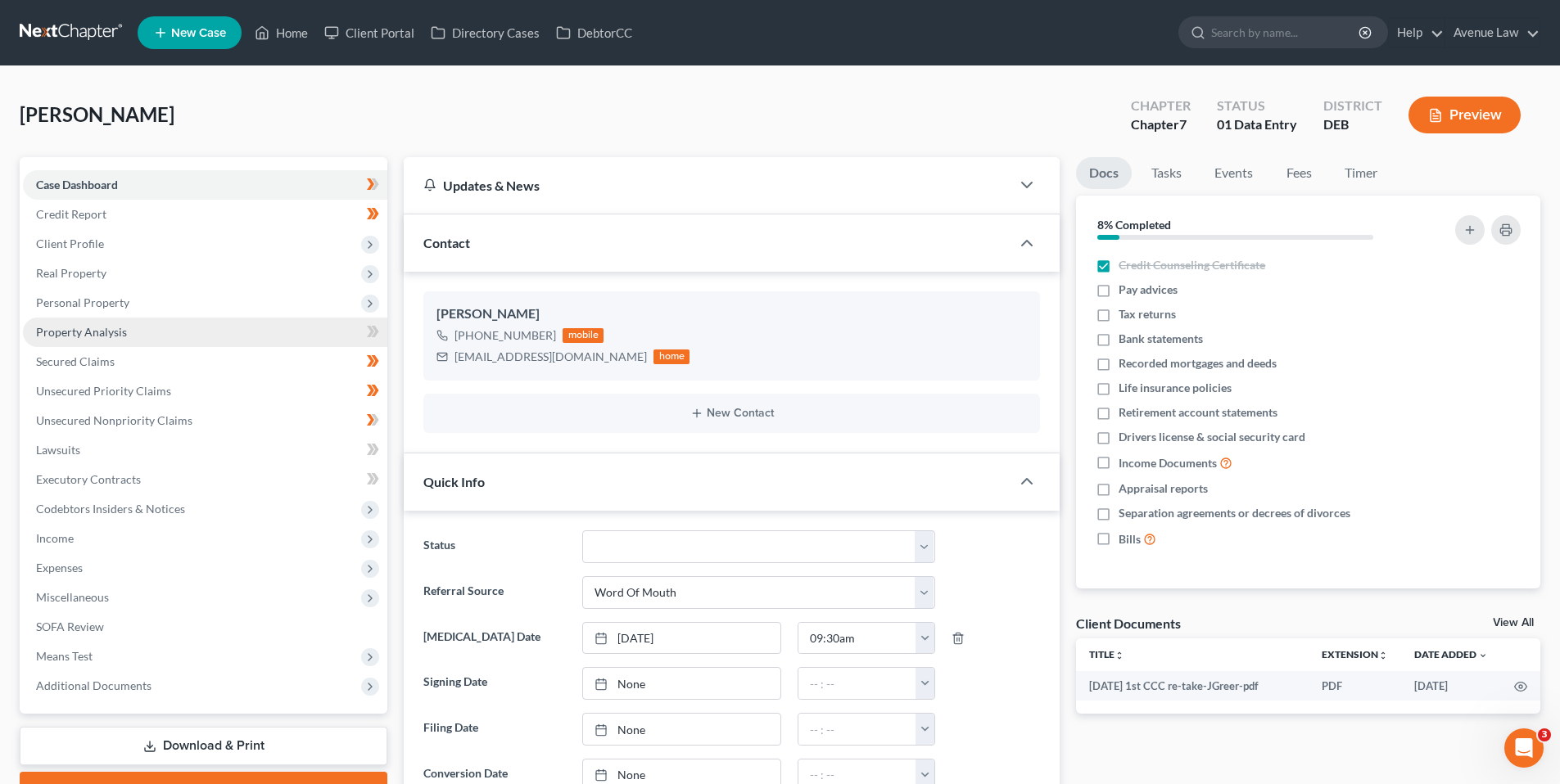
click at [106, 331] on span "Property Analysis" at bounding box center [81, 331] width 90 height 14
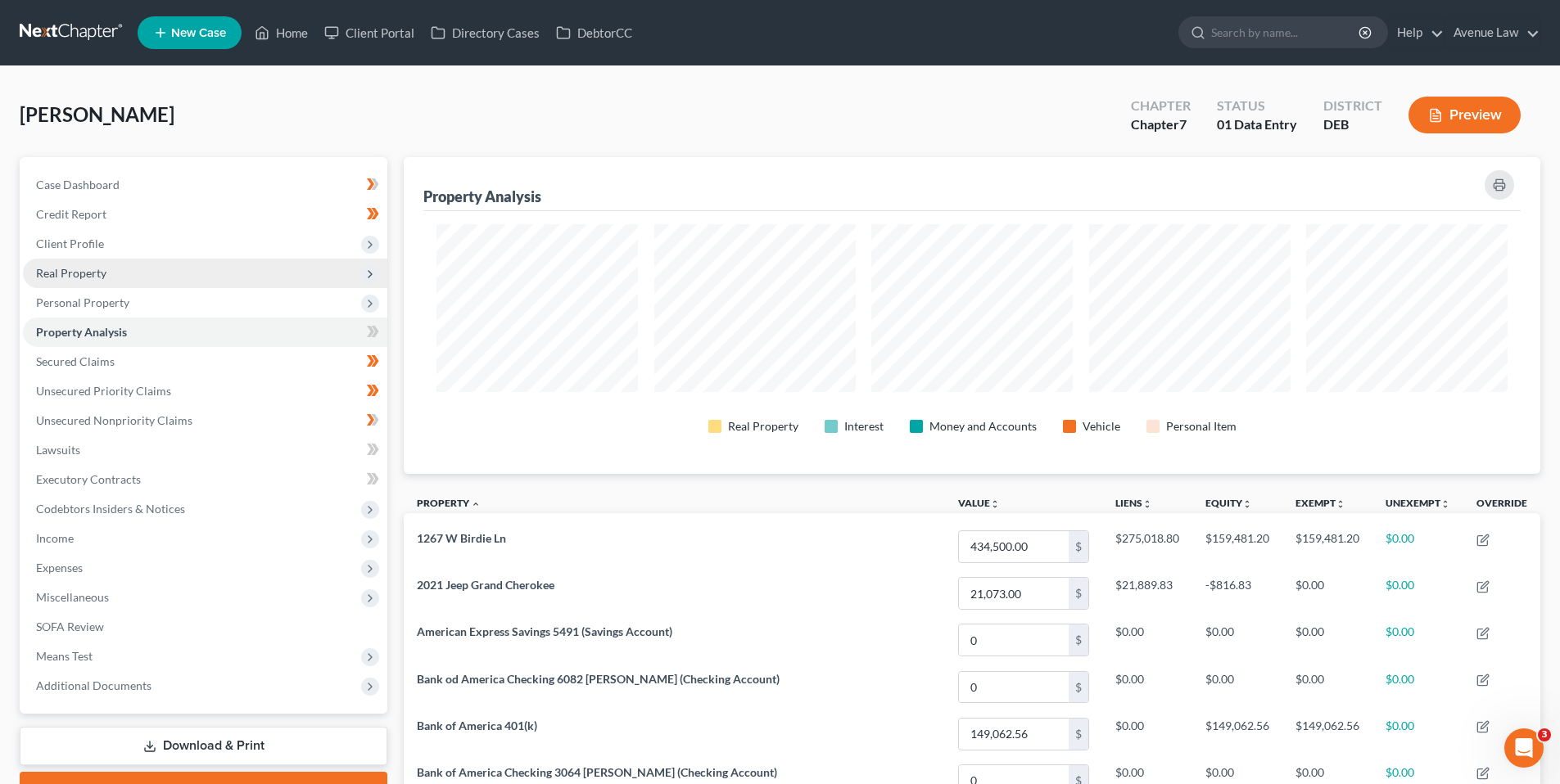
scroll to position [317, 1136]
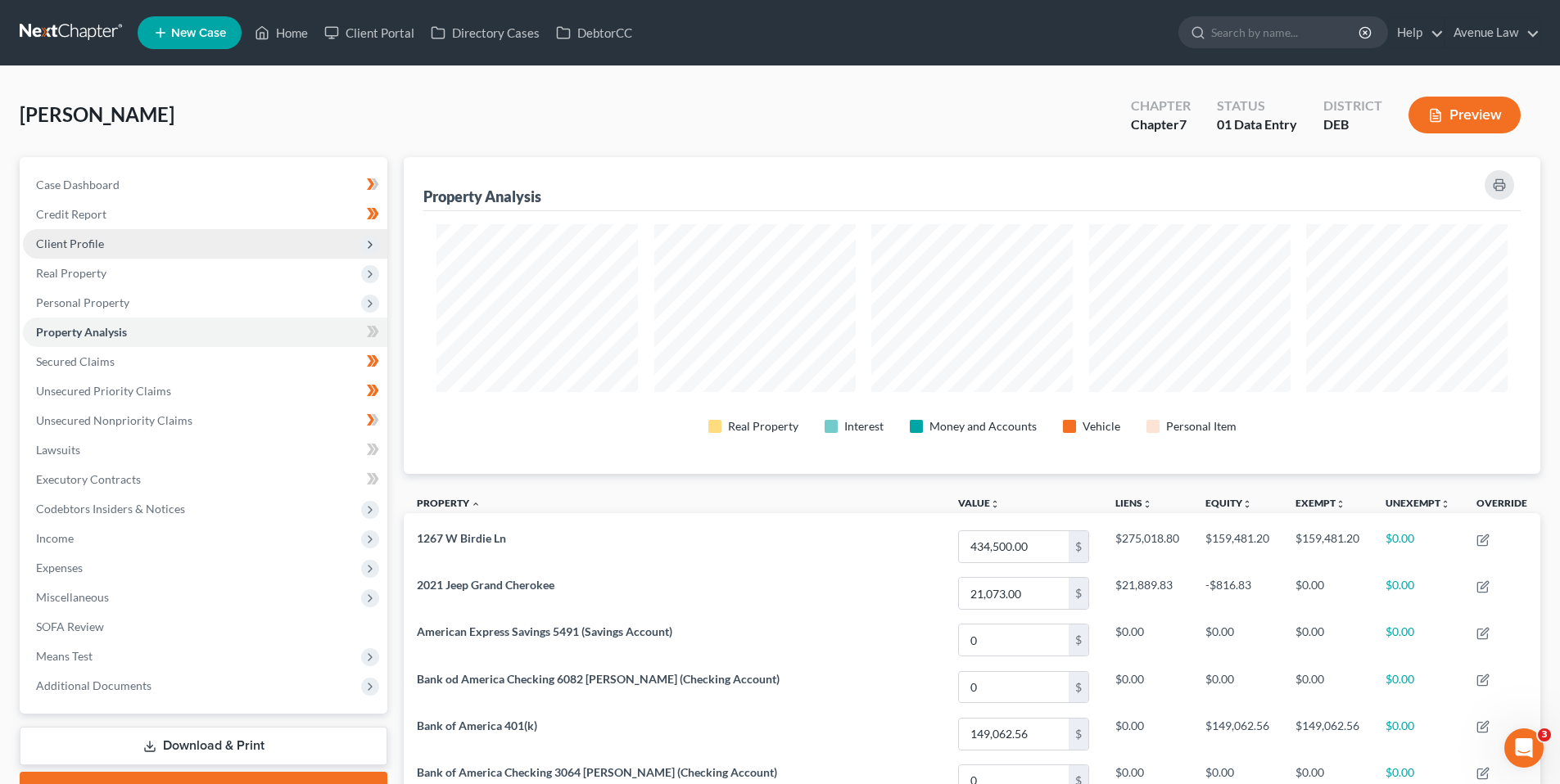
click at [81, 243] on span "Client Profile" at bounding box center [70, 243] width 68 height 14
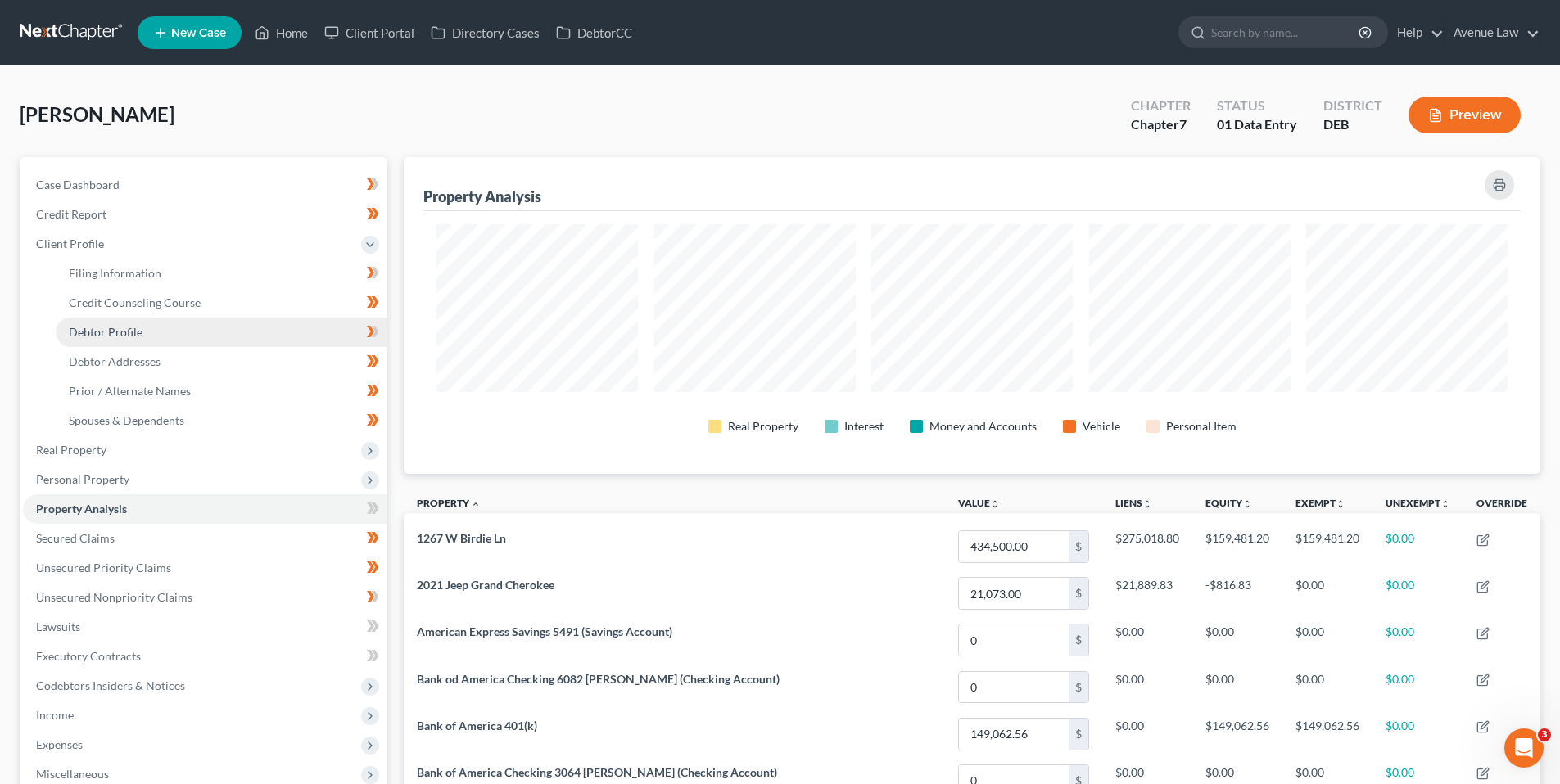
click at [107, 332] on span "Debtor Profile" at bounding box center [106, 331] width 74 height 14
select select "2"
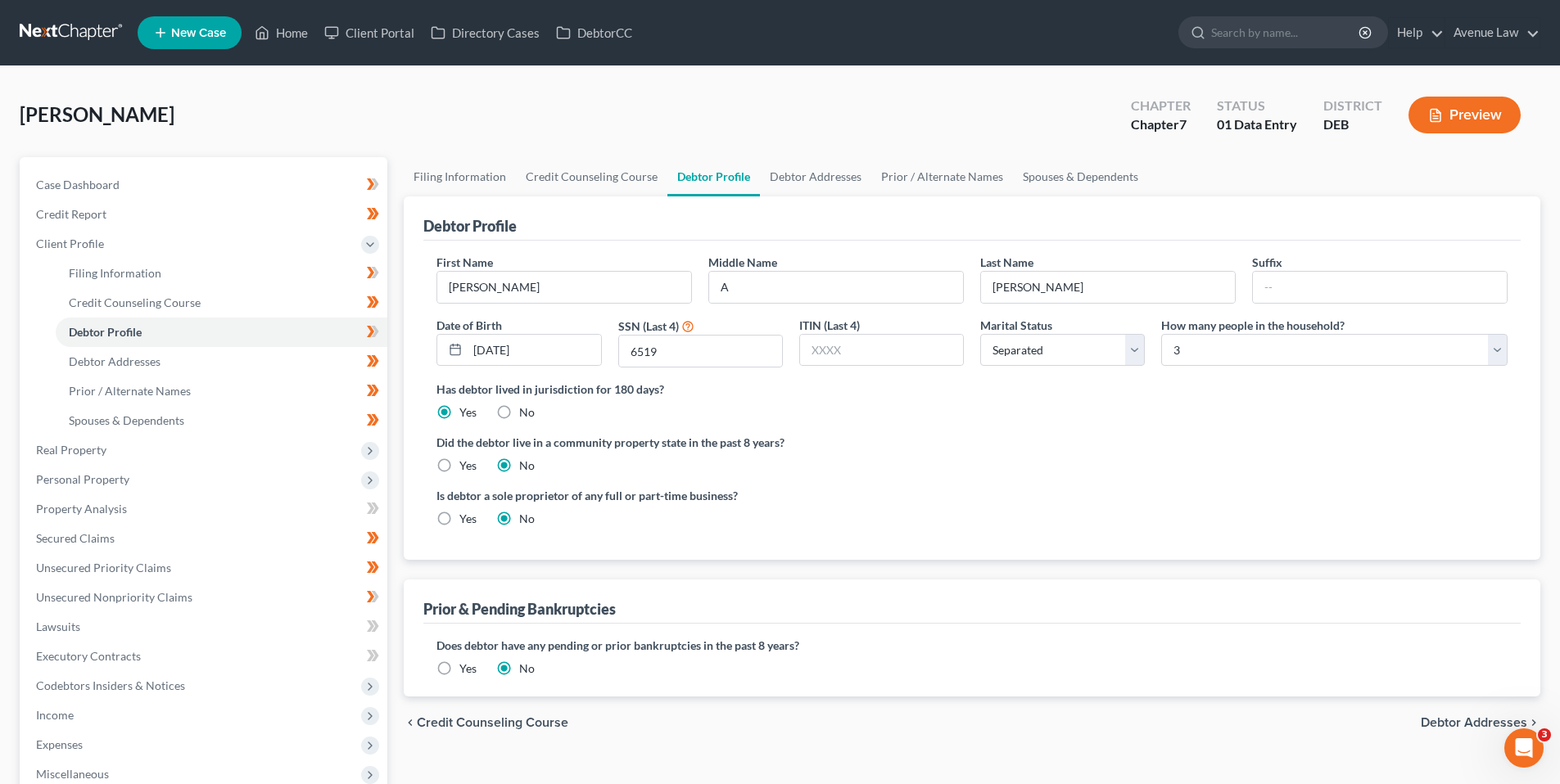
click at [390, 327] on div "Case Dashboard Payments Invoices Payments Payments Credit Report Client Profile" at bounding box center [203, 571] width 384 height 828
click at [369, 329] on icon at bounding box center [372, 331] width 13 height 20
click at [86, 242] on span "Client Profile" at bounding box center [70, 243] width 68 height 14
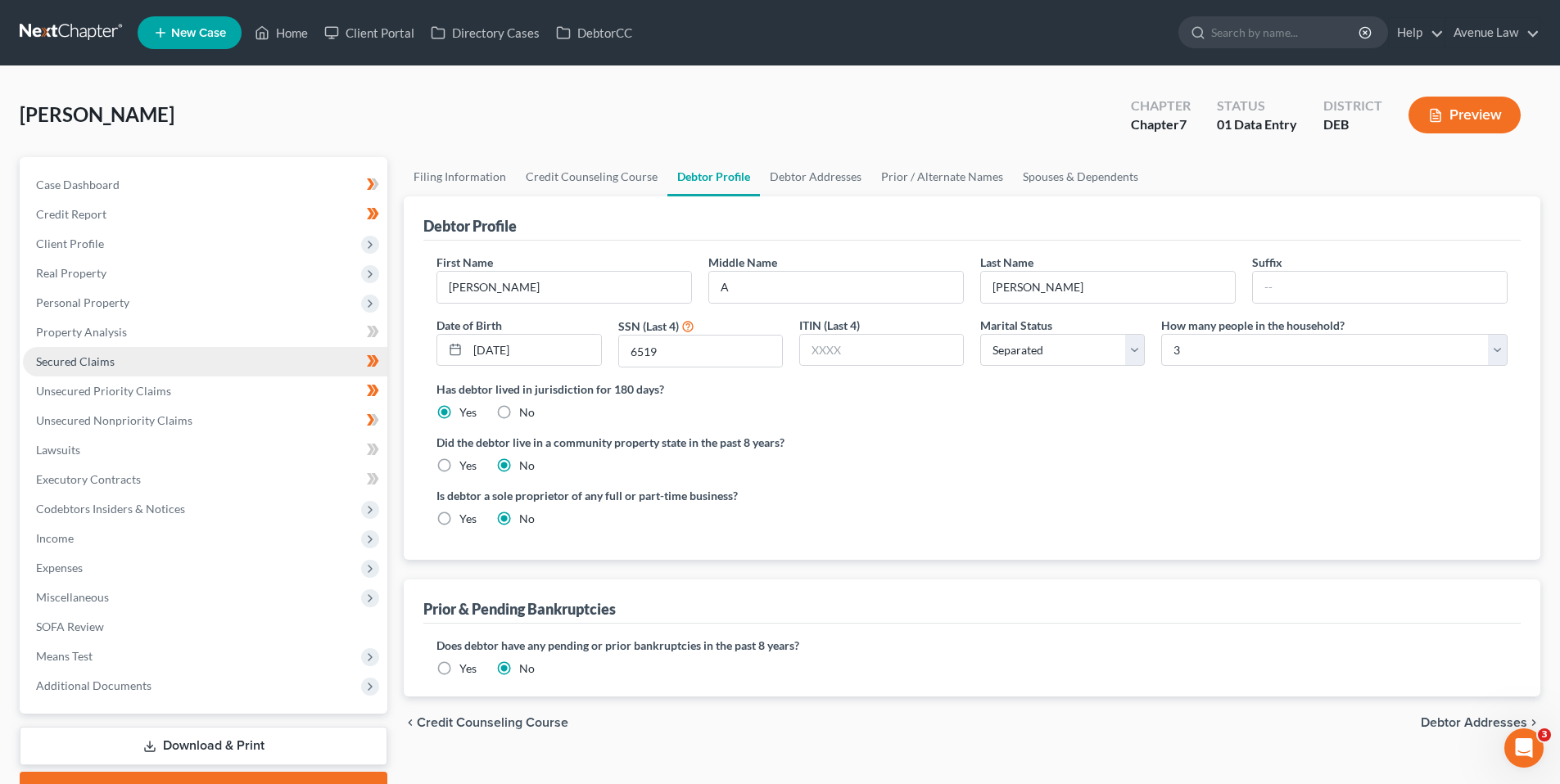
click at [81, 355] on span "Secured Claims" at bounding box center [75, 361] width 79 height 14
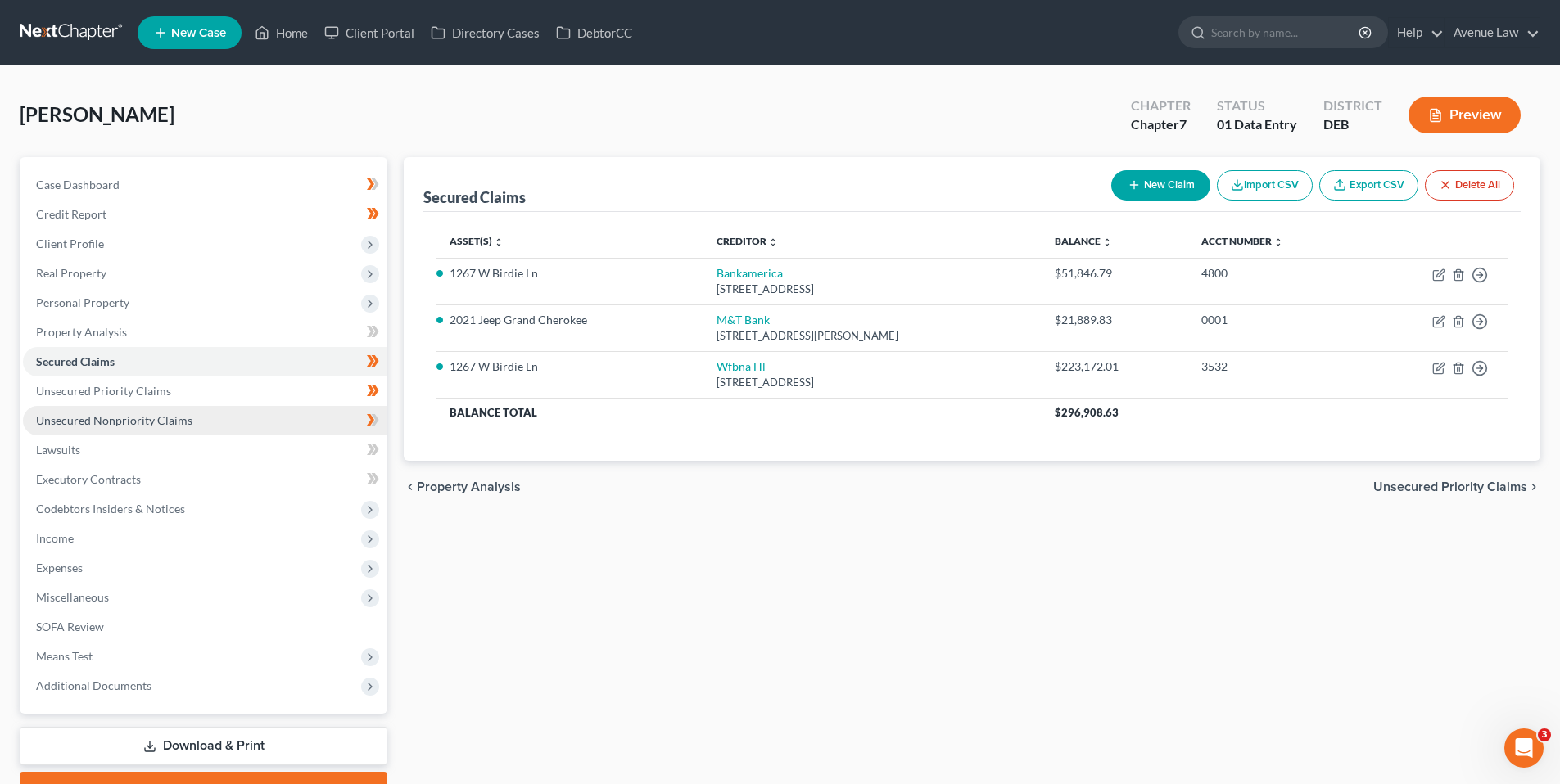
click at [120, 418] on span "Unsecured Nonpriority Claims" at bounding box center [114, 420] width 156 height 14
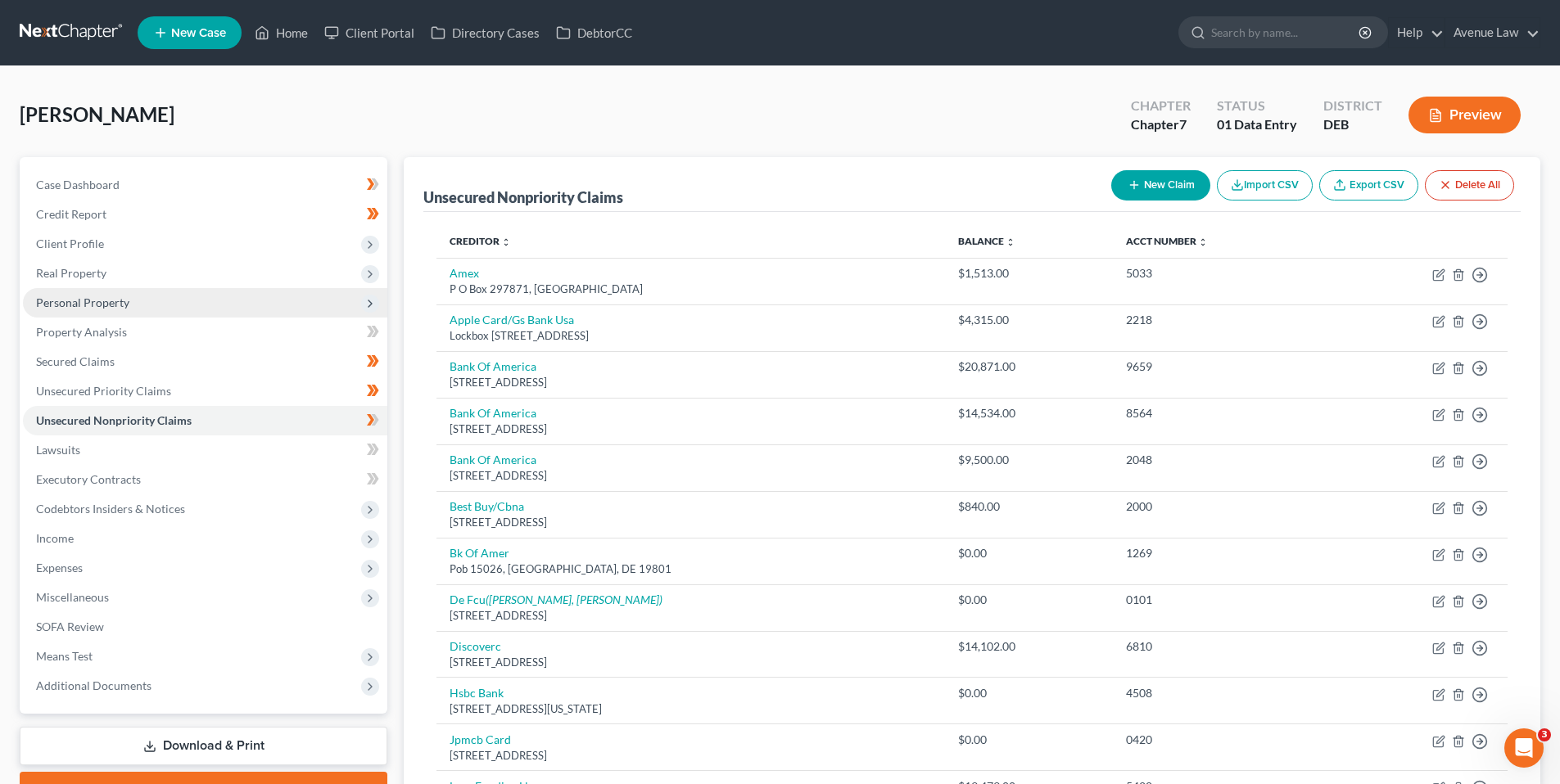
click at [87, 310] on span "Personal Property" at bounding box center [205, 302] width 364 height 29
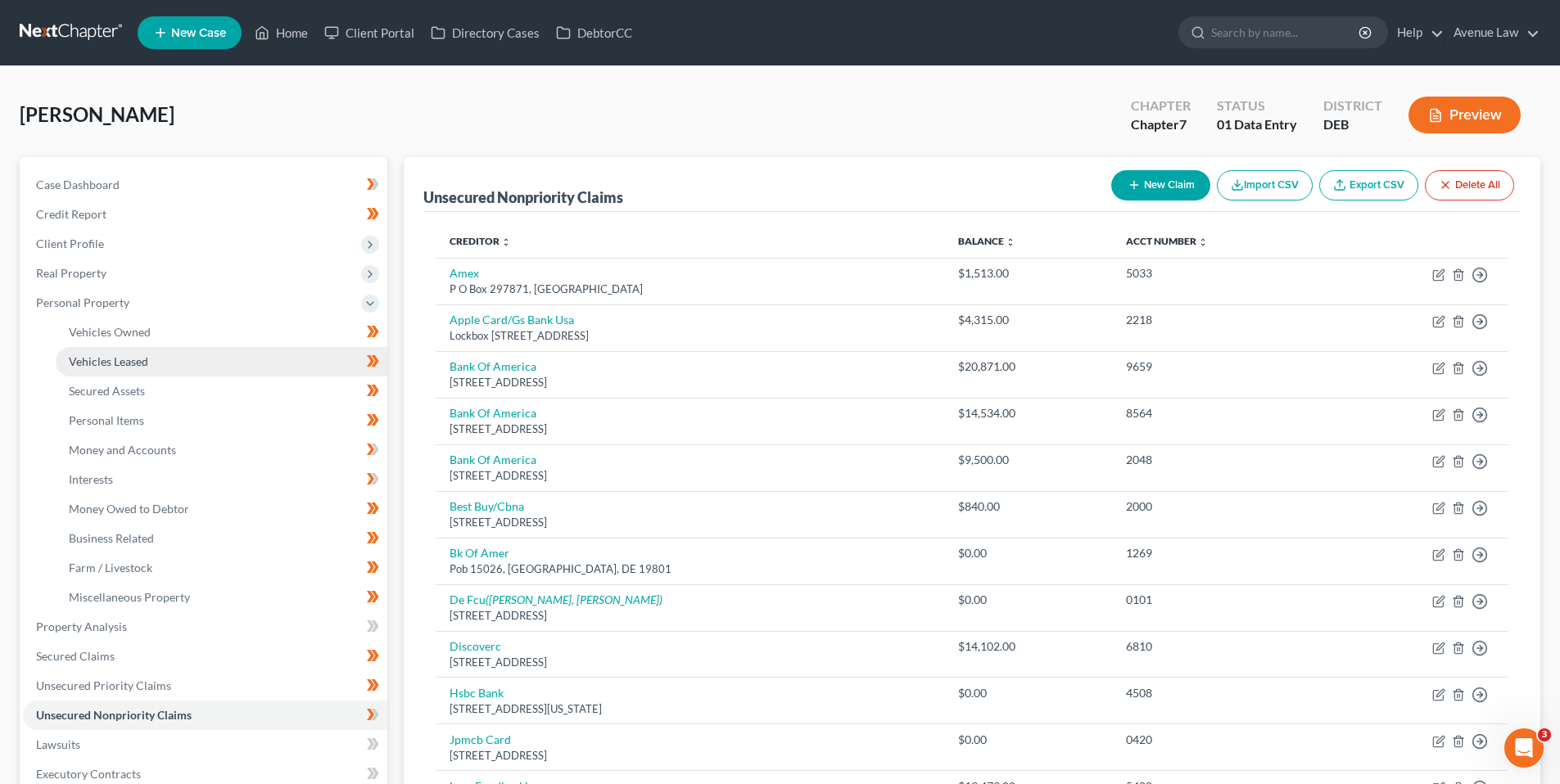
click at [102, 360] on span "Vehicles Leased" at bounding box center [109, 361] width 80 height 14
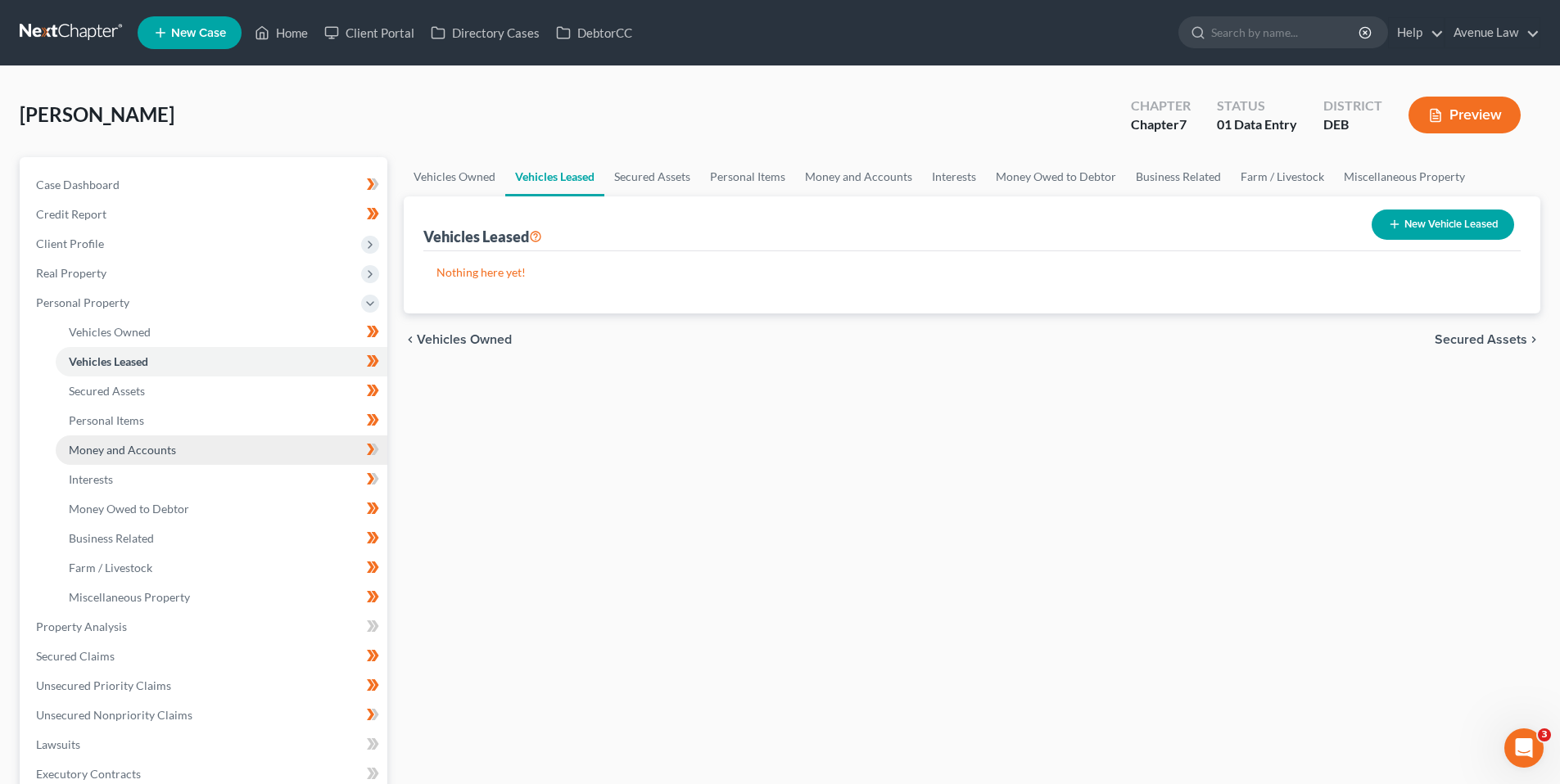
click at [124, 446] on span "Money and Accounts" at bounding box center [122, 450] width 107 height 14
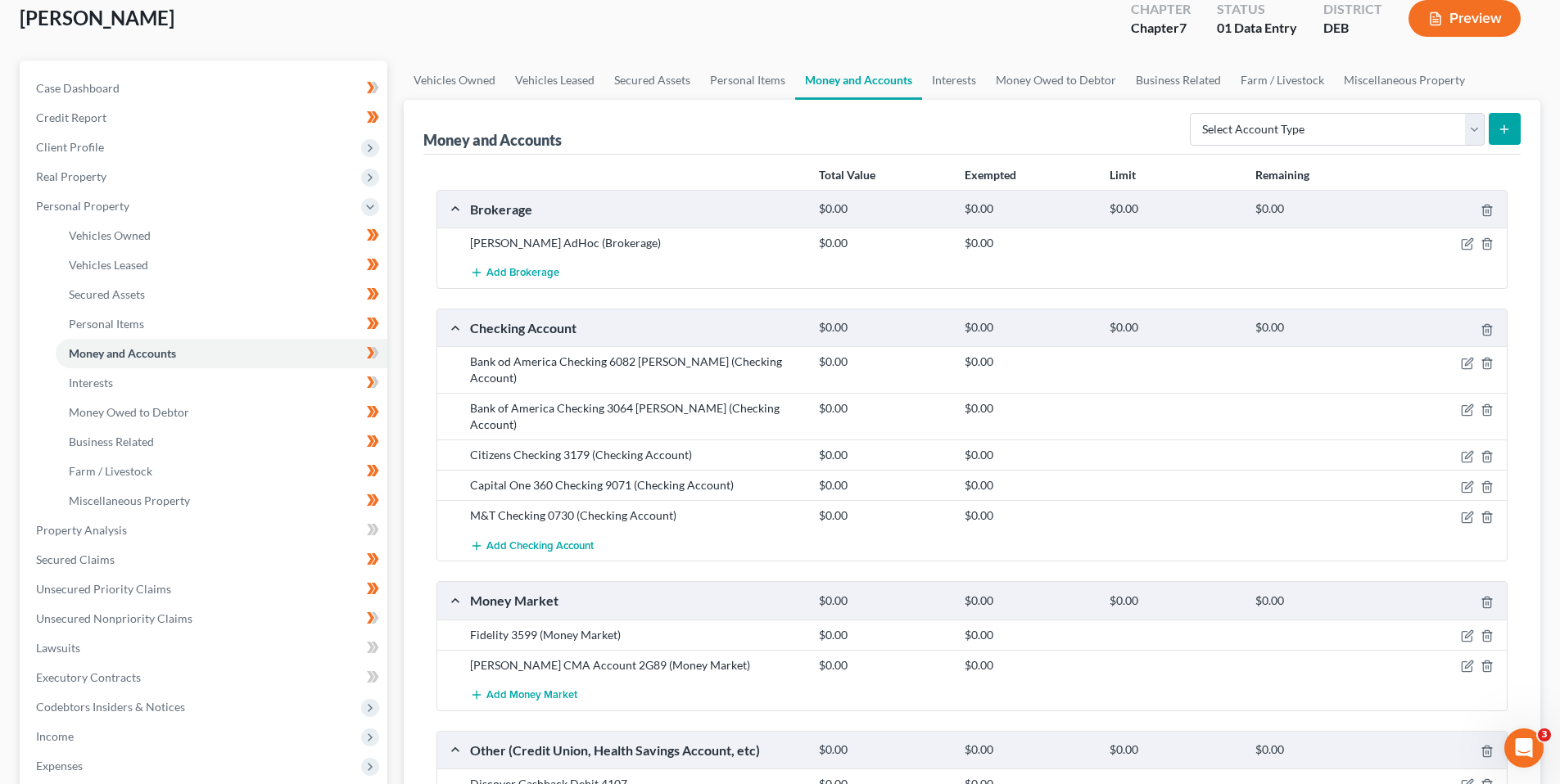
scroll to position [82, 0]
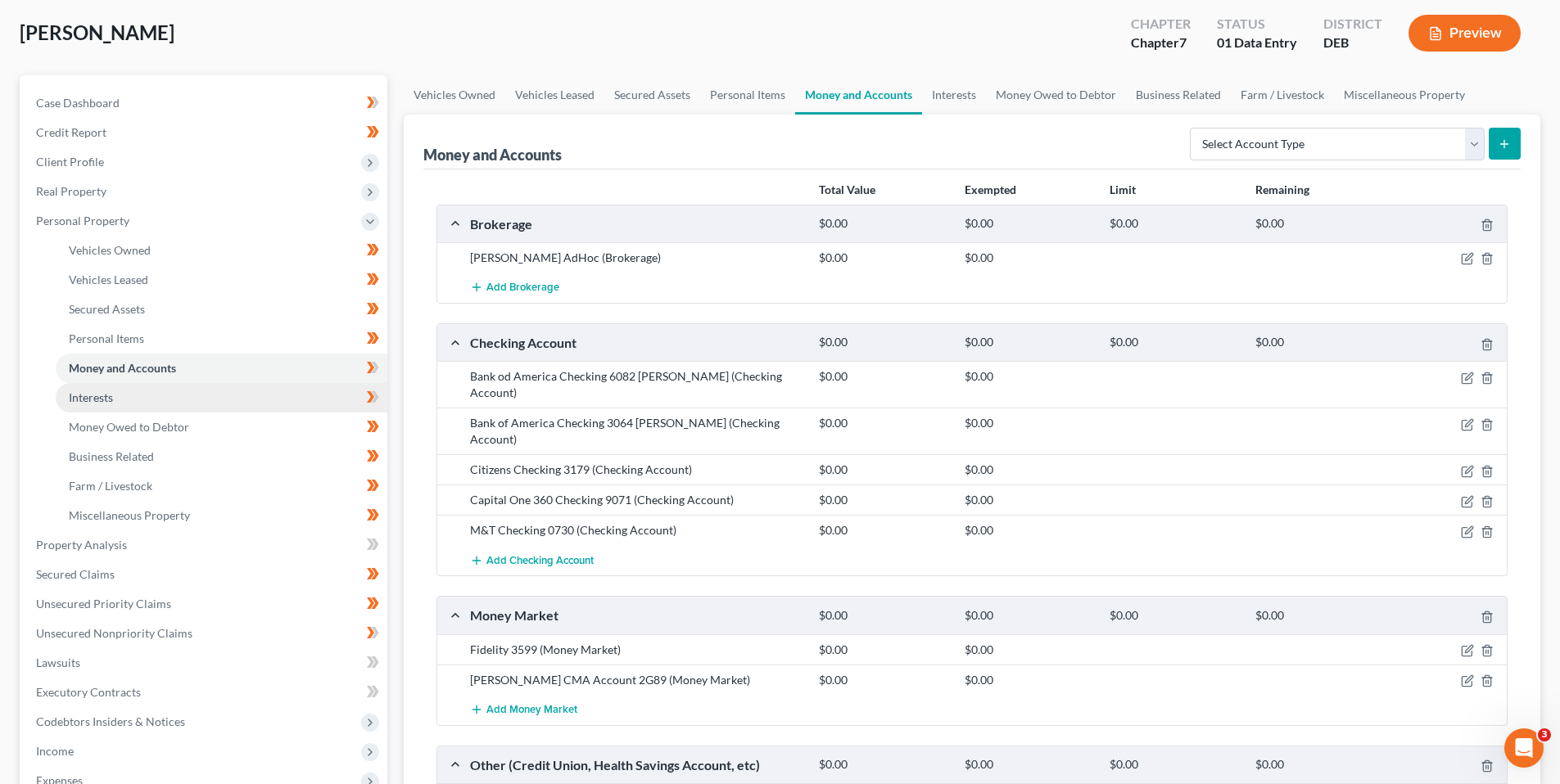
click at [100, 393] on span "Interests" at bounding box center [90, 397] width 44 height 14
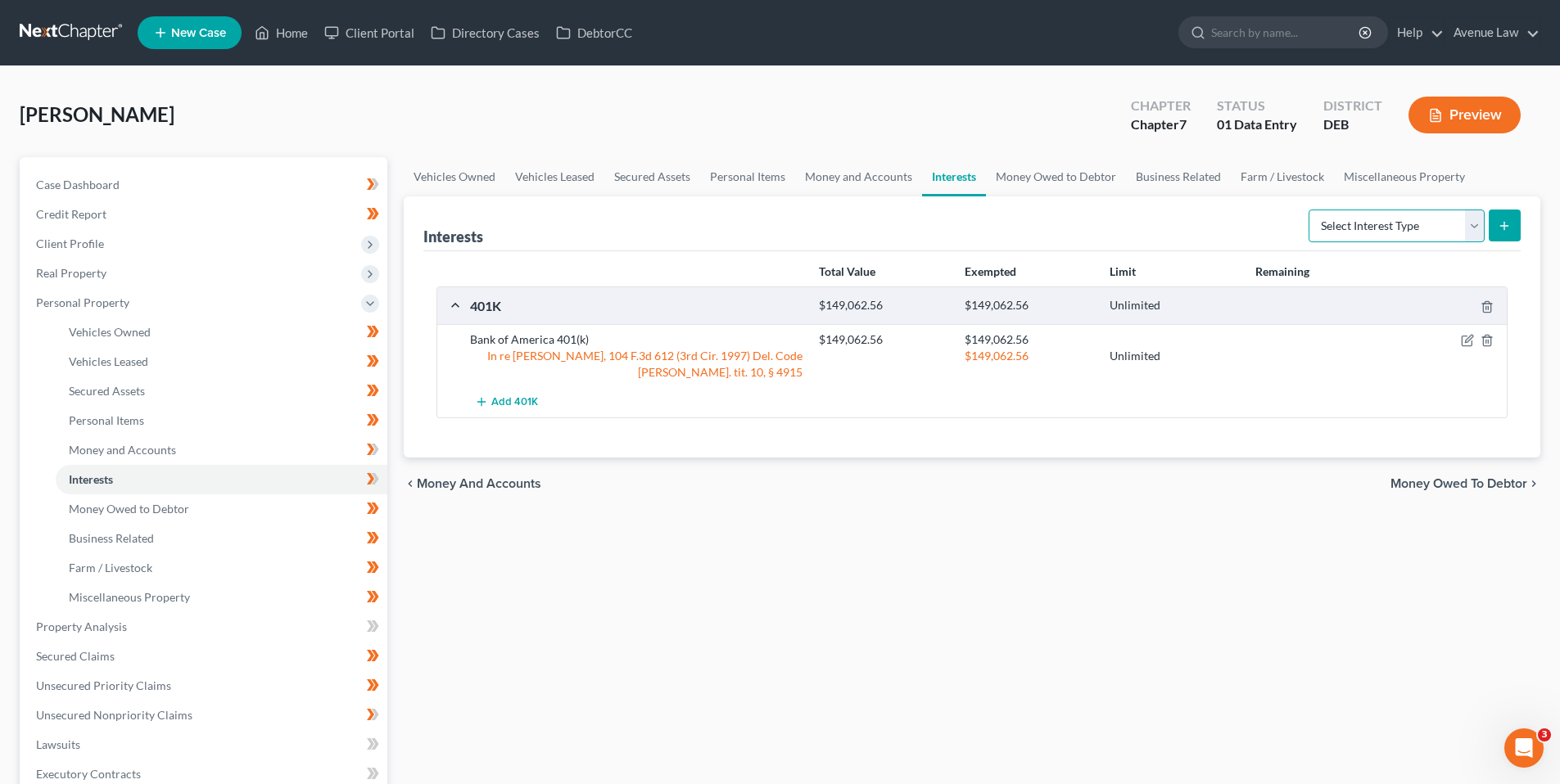
click at [1475, 225] on select "Select Interest Type 401K Annuity Bond Education IRA Government Bond Government…" at bounding box center [1396, 226] width 176 height 33
select select "ira"
click at [1310, 210] on select "Select Interest Type 401K Annuity Bond Education IRA Government Bond Government…" at bounding box center [1396, 226] width 176 height 33
click at [1508, 229] on icon "submit" at bounding box center [1503, 225] width 13 height 13
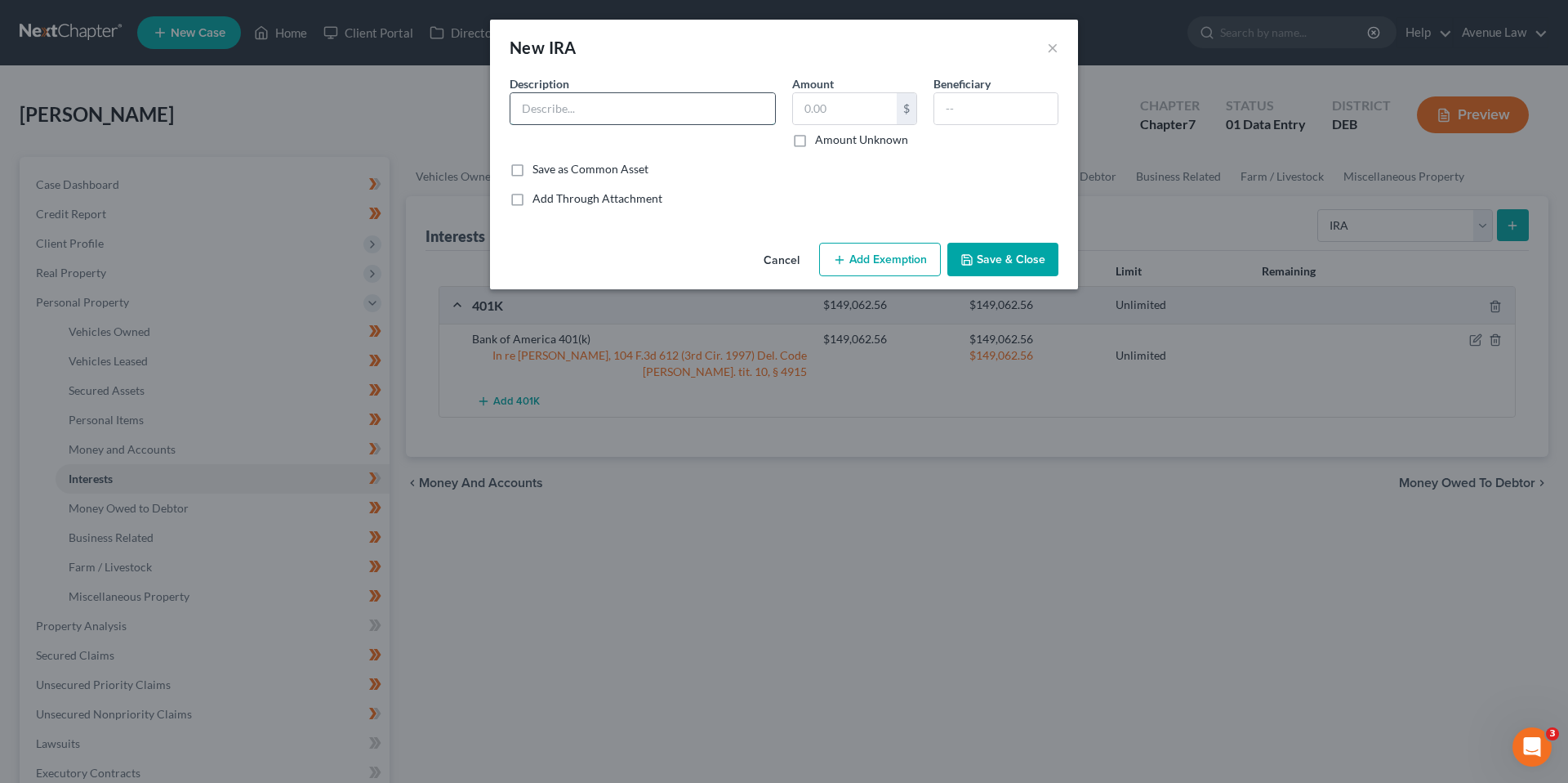
click at [622, 112] on input "text" at bounding box center [642, 109] width 265 height 31
type input "Fixed Term IRA 0165"
click at [848, 112] on input "text" at bounding box center [845, 109] width 104 height 31
type input "1,000.51"
click at [997, 111] on input "text" at bounding box center [996, 109] width 123 height 31
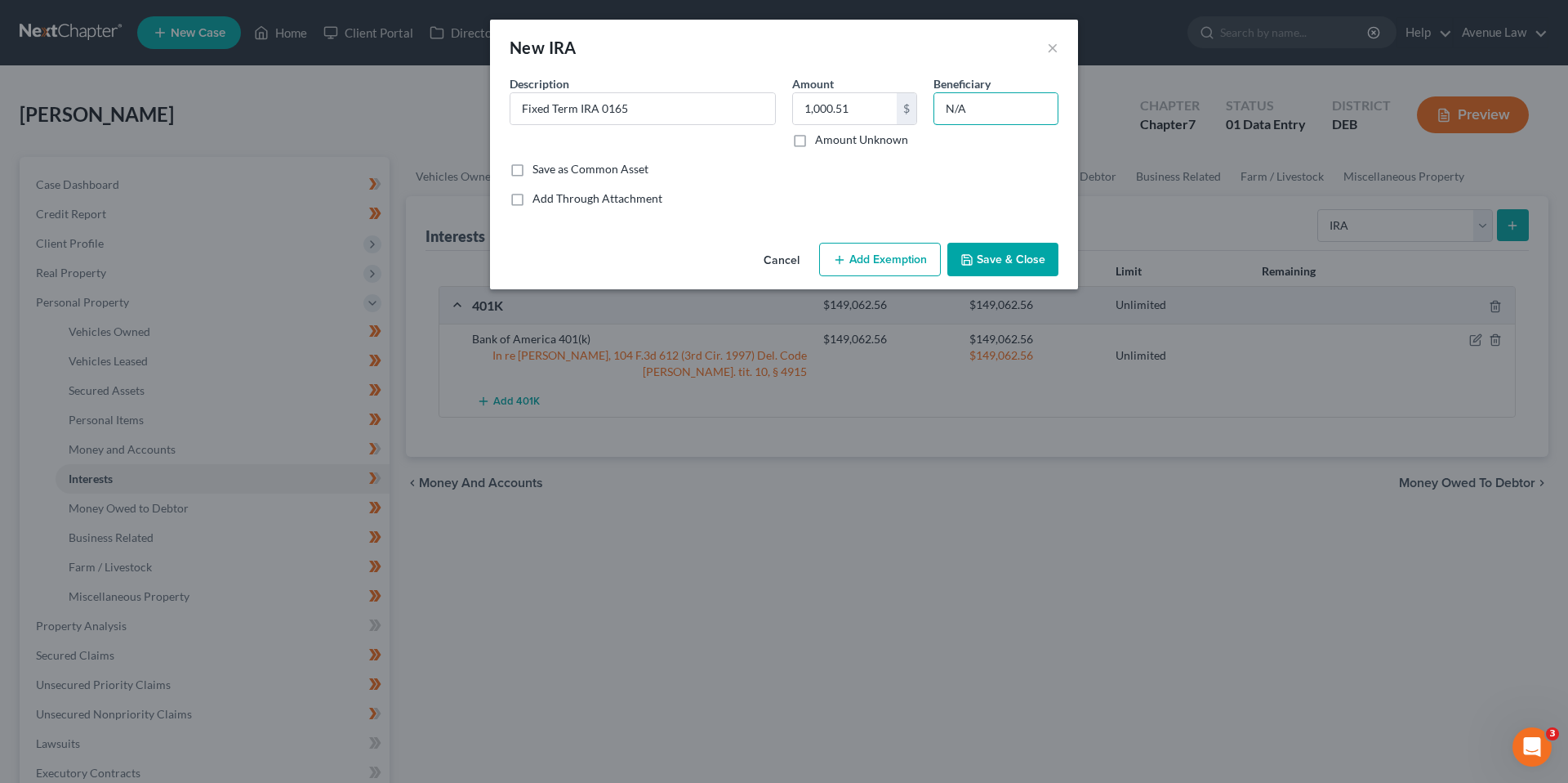
type input "N/A"
click at [902, 255] on button "Add Exemption" at bounding box center [880, 259] width 121 height 34
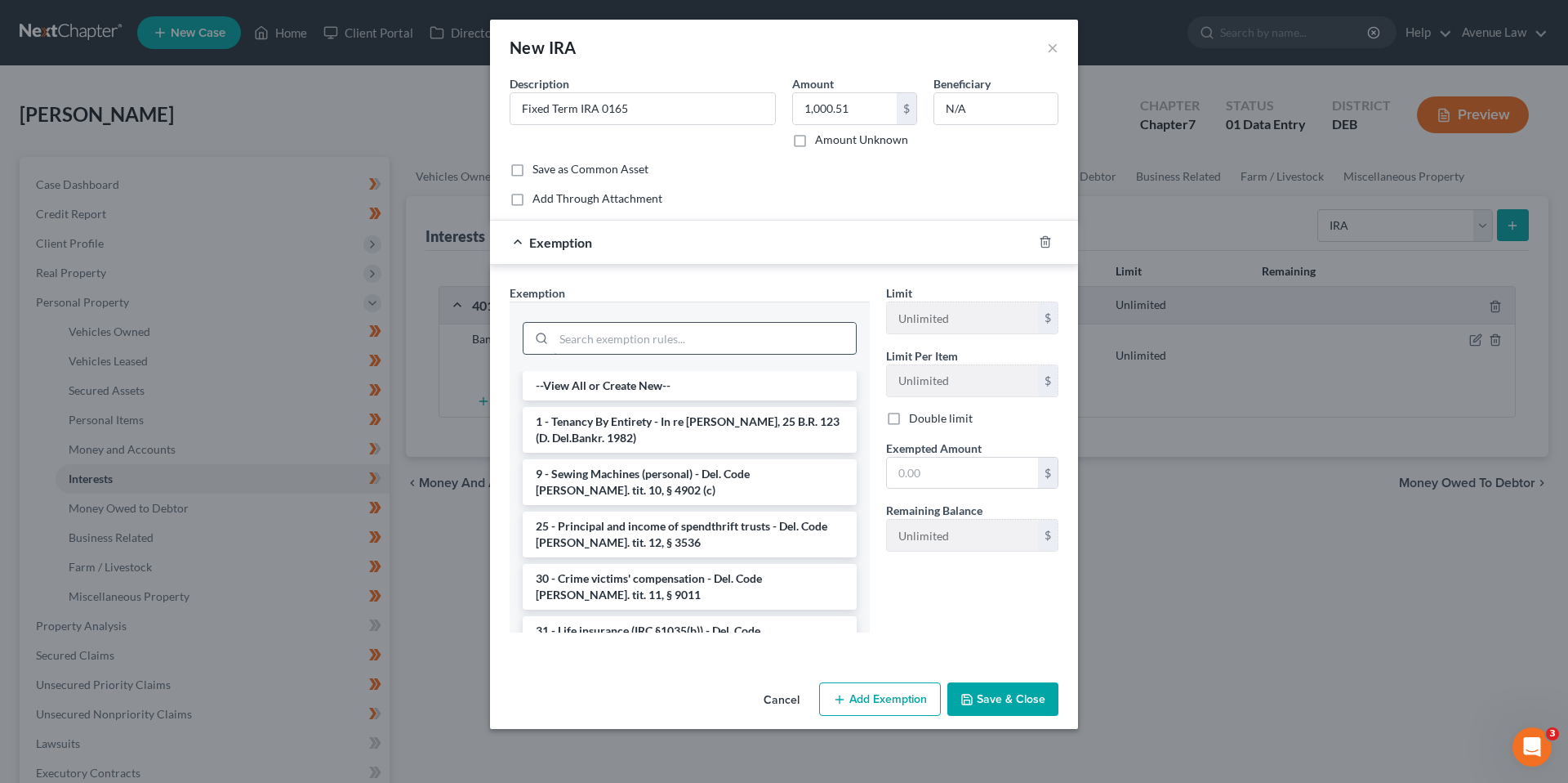
click at [625, 340] on input "search" at bounding box center [705, 339] width 303 height 31
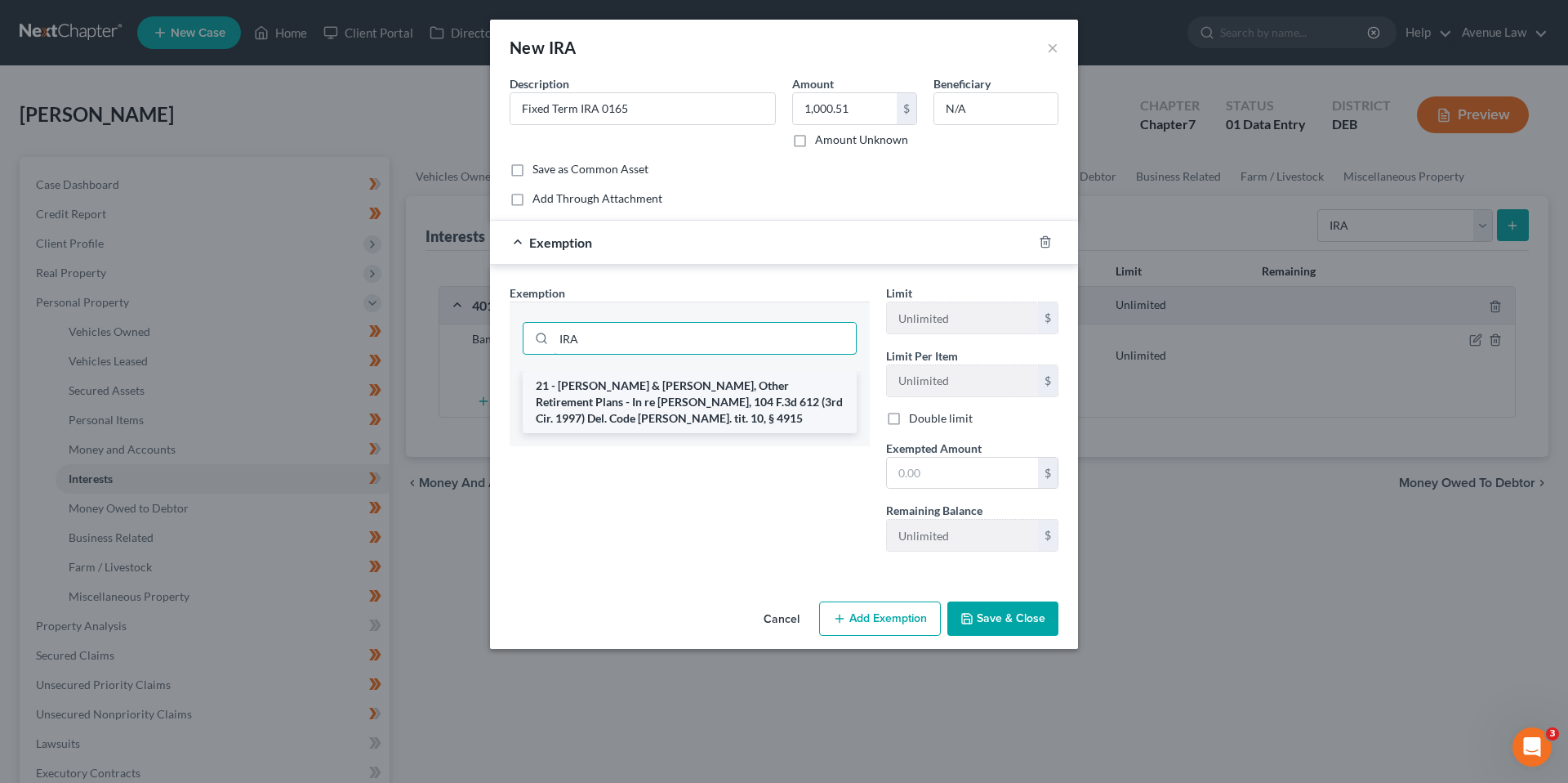
type input "IRA"
click at [645, 392] on li "21 - IRA & Roth IRA, Other Retirement Plans - In re Yuhas, 104 F.3d 612 (3rd Ci…" at bounding box center [689, 402] width 334 height 62
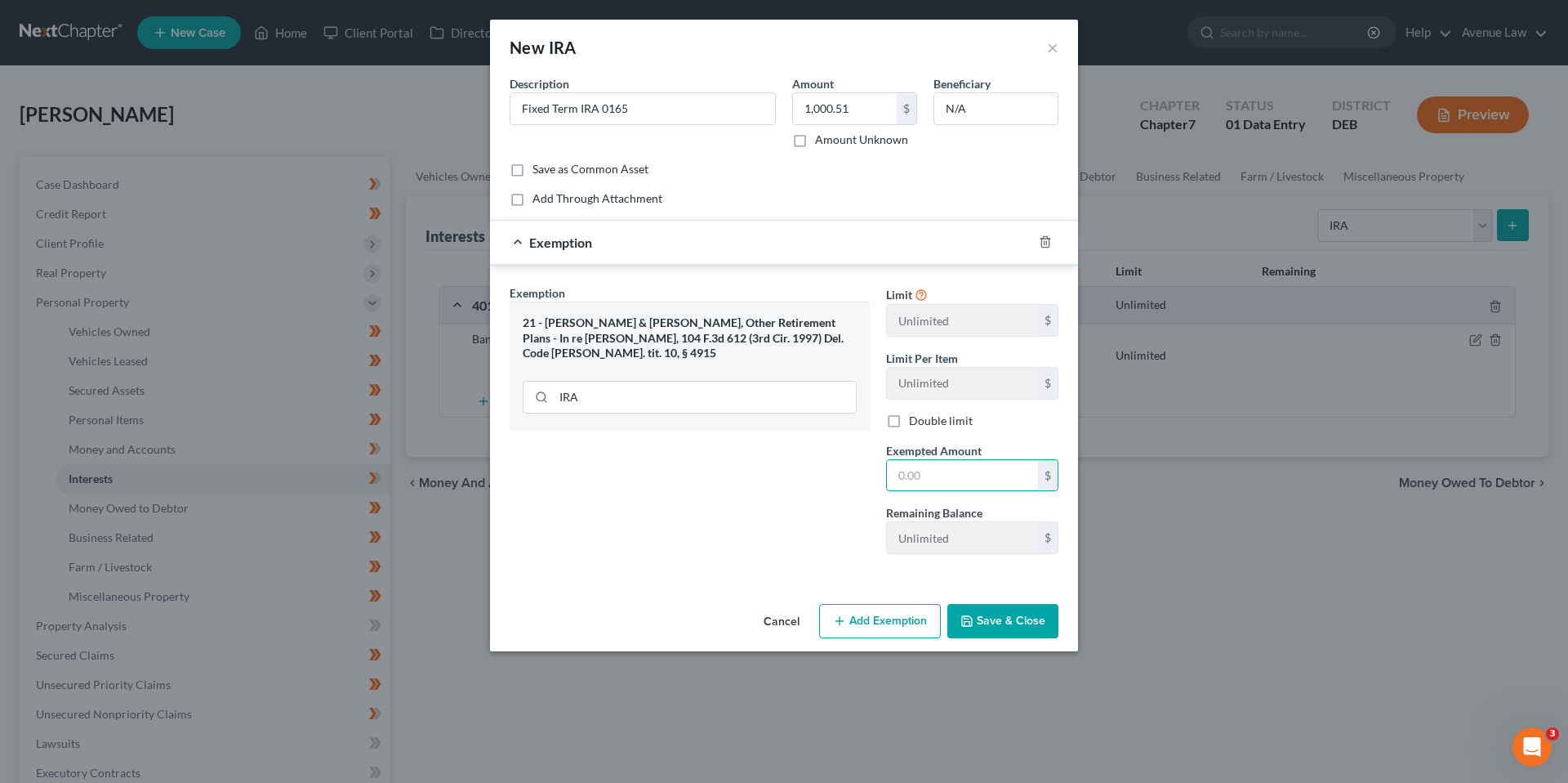
drag, startPoint x: 967, startPoint y: 479, endPoint x: 850, endPoint y: 474, distance: 117.1
click at [967, 479] on input "text" at bounding box center [963, 475] width 151 height 31
type input "1,000.51"
click at [1023, 606] on button "Save & Close" at bounding box center [1003, 620] width 112 height 34
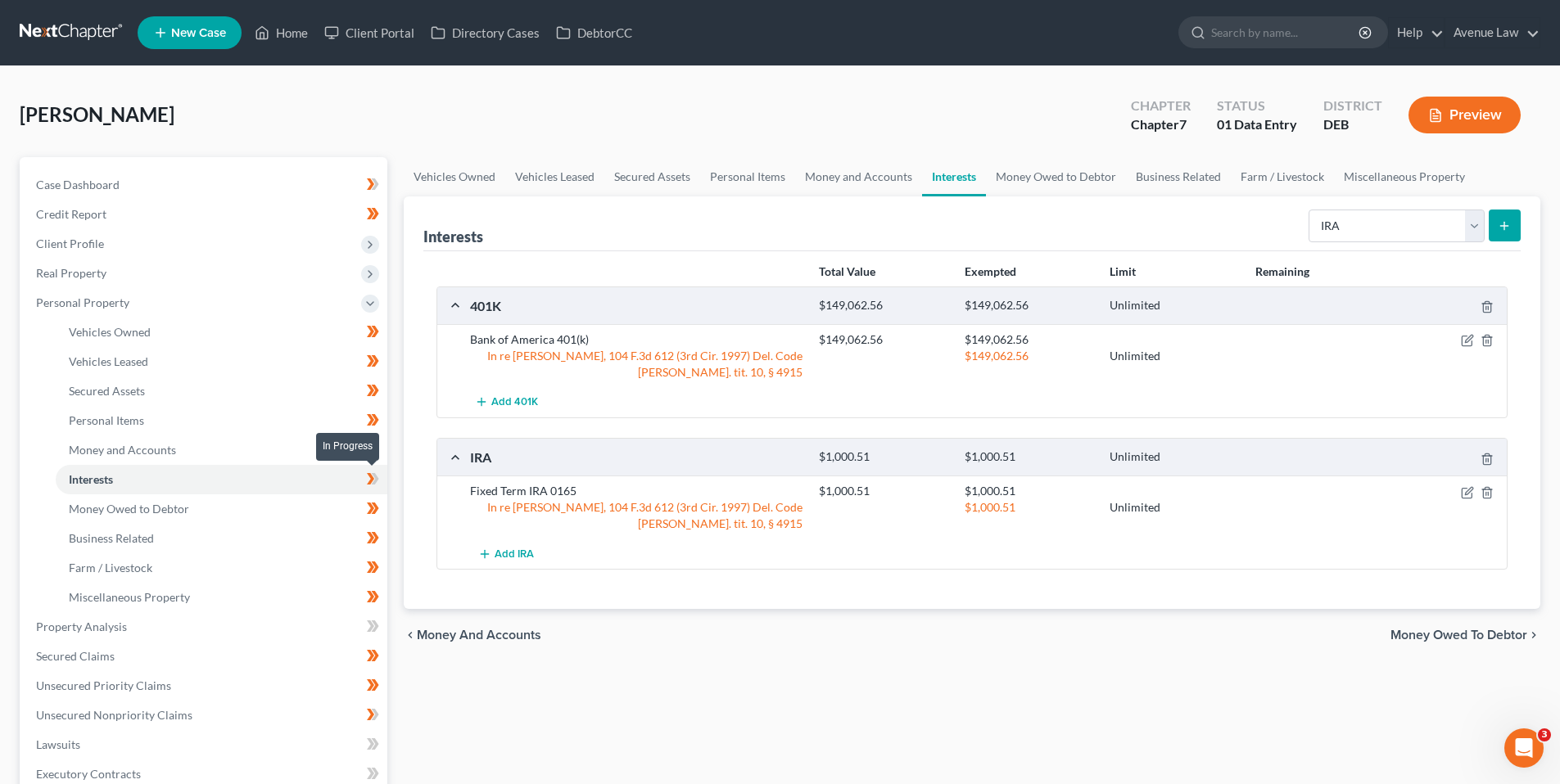
click at [370, 477] on icon at bounding box center [370, 479] width 8 height 12
click at [120, 449] on span "Money and Accounts" at bounding box center [122, 450] width 107 height 14
